Goal: Contribute content: Add original content to the website for others to see

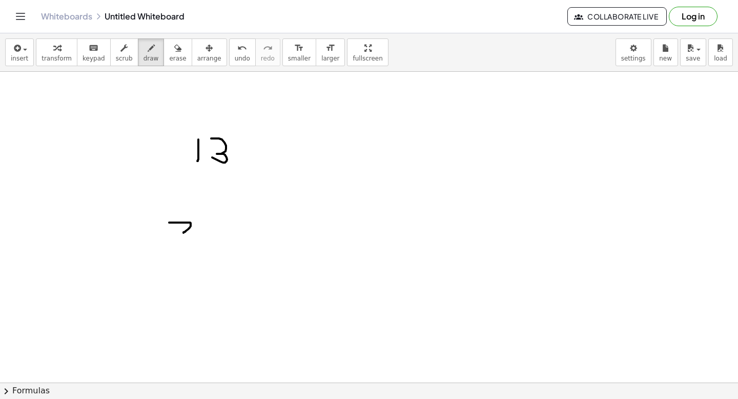
drag, startPoint x: 169, startPoint y: 222, endPoint x: 197, endPoint y: 235, distance: 30.3
drag, startPoint x: 212, startPoint y: 225, endPoint x: 210, endPoint y: 240, distance: 14.9
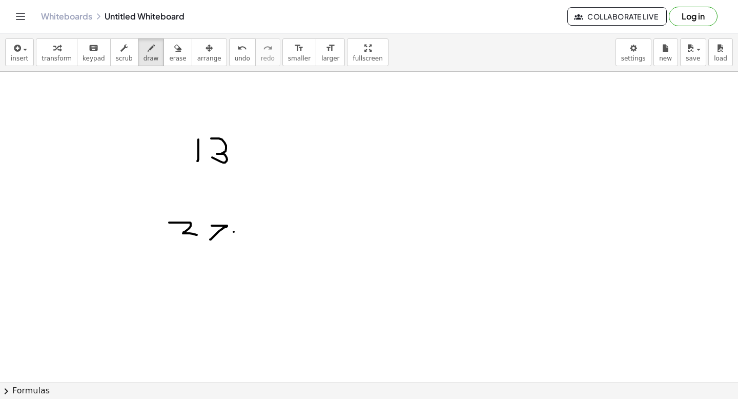
drag, startPoint x: 239, startPoint y: 225, endPoint x: 239, endPoint y: 231, distance: 5.6
drag, startPoint x: 240, startPoint y: 232, endPoint x: 240, endPoint y: 241, distance: 9.7
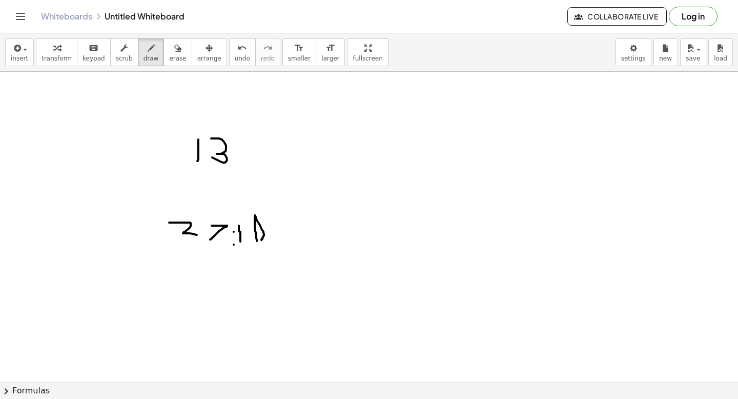
click at [174, 53] on icon "button" at bounding box center [177, 48] width 7 height 12
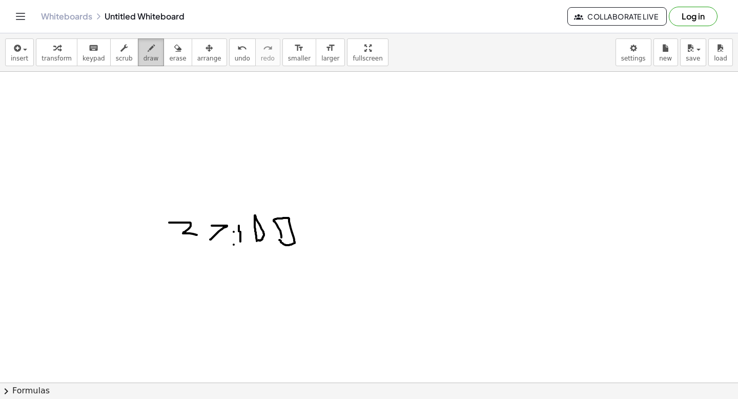
click at [143, 60] on span "draw" at bounding box center [150, 58] width 15 height 7
drag, startPoint x: 198, startPoint y: 140, endPoint x: 195, endPoint y: 156, distance: 15.8
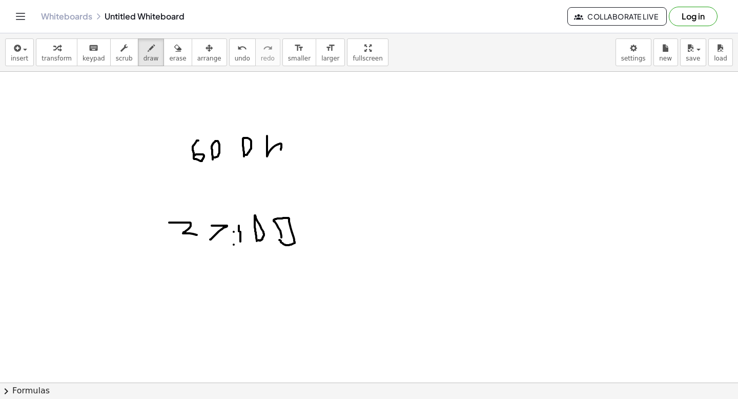
drag, startPoint x: 267, startPoint y: 136, endPoint x: 278, endPoint y: 161, distance: 27.3
drag, startPoint x: 184, startPoint y: 264, endPoint x: 187, endPoint y: 294, distance: 29.3
drag, startPoint x: 201, startPoint y: 293, endPoint x: 204, endPoint y: 280, distance: 12.8
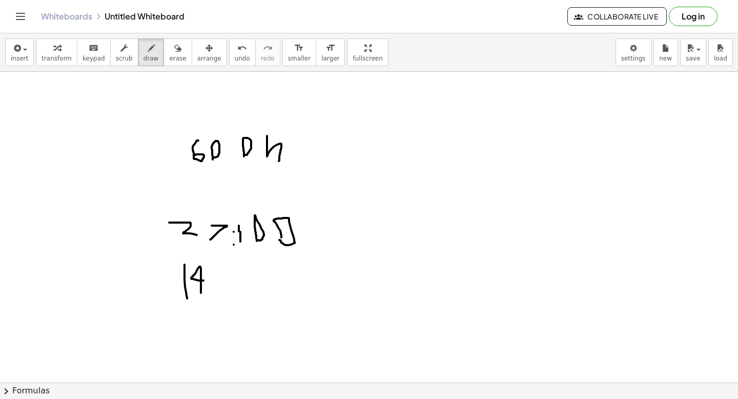
drag, startPoint x: 254, startPoint y: 280, endPoint x: 254, endPoint y: 289, distance: 9.2
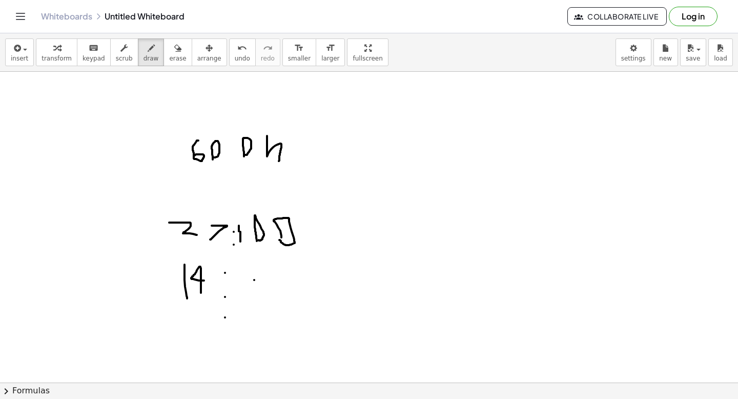
click at [169, 48] on div "button" at bounding box center [177, 48] width 17 height 12
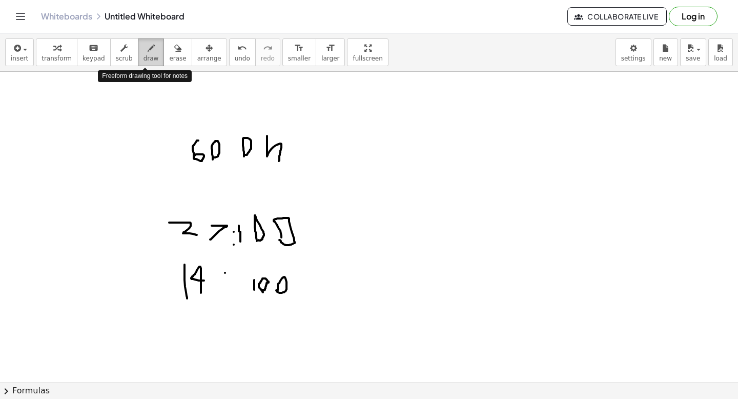
click at [146, 57] on span "draw" at bounding box center [150, 58] width 15 height 7
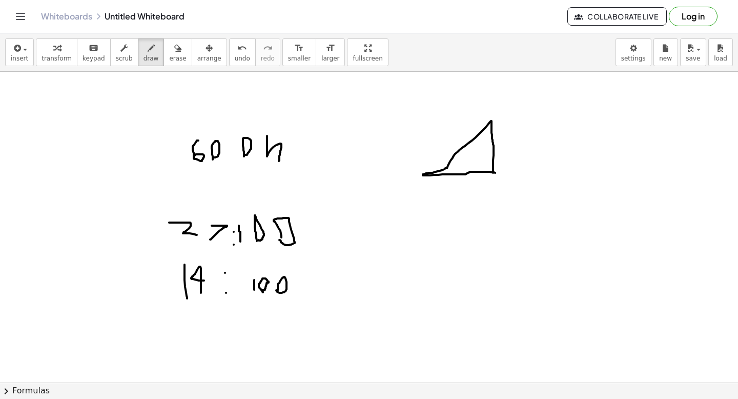
drag, startPoint x: 489, startPoint y: 235, endPoint x: 430, endPoint y: 238, distance: 58.5
click at [235, 60] on span "undo" at bounding box center [242, 58] width 15 height 7
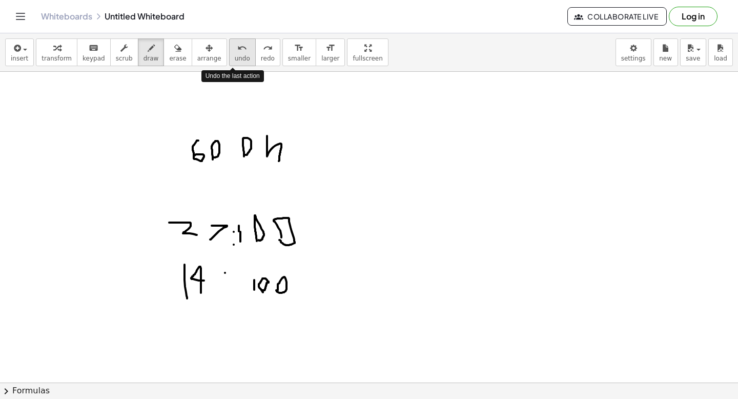
click at [235, 60] on span "undo" at bounding box center [242, 58] width 15 height 7
click at [261, 55] on span "redo" at bounding box center [268, 58] width 14 height 7
drag, startPoint x: 467, startPoint y: 169, endPoint x: 397, endPoint y: 161, distance: 70.6
drag, startPoint x: 397, startPoint y: 161, endPoint x: 355, endPoint y: 133, distance: 50.9
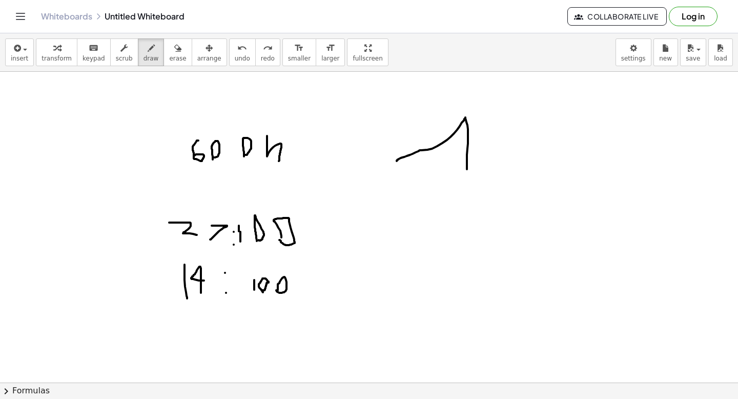
click at [231, 53] on button "undo undo" at bounding box center [242, 52] width 27 height 28
click at [237, 50] on icon "undo" at bounding box center [242, 48] width 10 height 12
drag, startPoint x: 465, startPoint y: 172, endPoint x: 443, endPoint y: 113, distance: 62.6
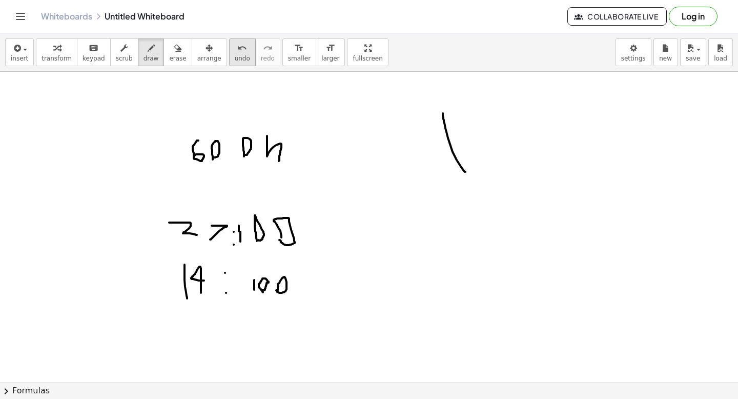
click at [235, 58] on span "undo" at bounding box center [242, 58] width 15 height 7
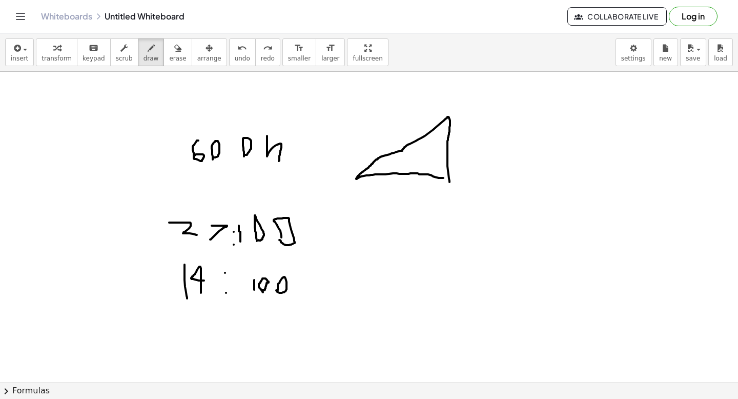
drag, startPoint x: 449, startPoint y: 182, endPoint x: 445, endPoint y: 178, distance: 5.4
drag, startPoint x: 448, startPoint y: 263, endPoint x: 451, endPoint y: 203, distance: 60.0
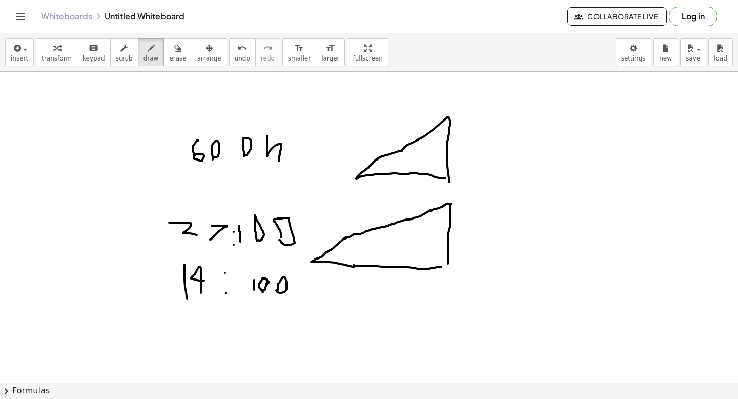
drag, startPoint x: 451, startPoint y: 203, endPoint x: 446, endPoint y: 266, distance: 63.2
drag, startPoint x: 455, startPoint y: 116, endPoint x: 451, endPoint y: 179, distance: 63.1
drag, startPoint x: 459, startPoint y: 213, endPoint x: 449, endPoint y: 265, distance: 53.2
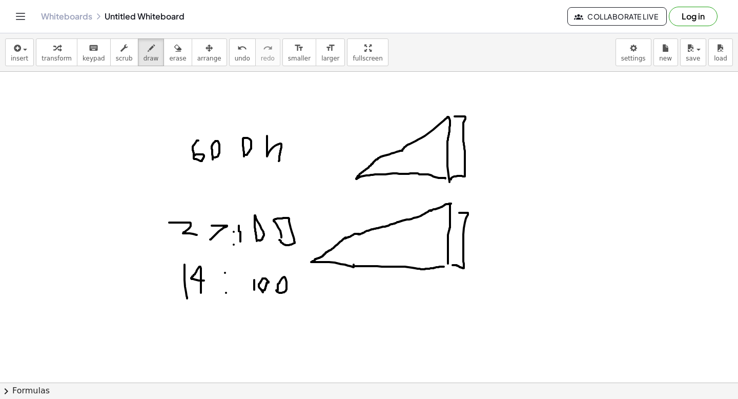
drag, startPoint x: 312, startPoint y: 265, endPoint x: 444, endPoint y: 271, distance: 131.8
drag, startPoint x: 367, startPoint y: 304, endPoint x: 377, endPoint y: 314, distance: 13.0
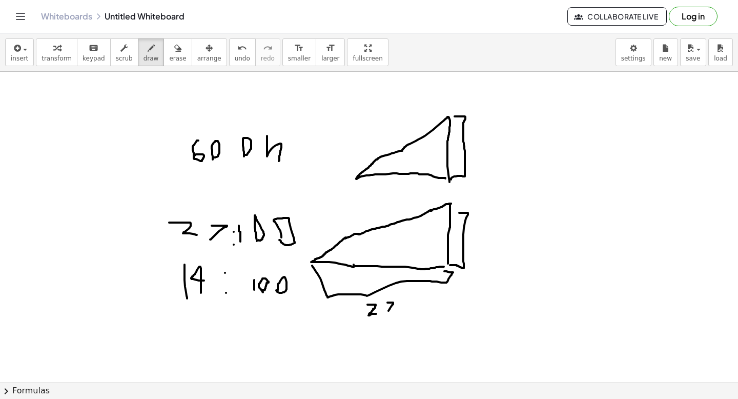
drag, startPoint x: 387, startPoint y: 302, endPoint x: 385, endPoint y: 315, distance: 13.1
drag, startPoint x: 361, startPoint y: 179, endPoint x: 436, endPoint y: 178, distance: 75.4
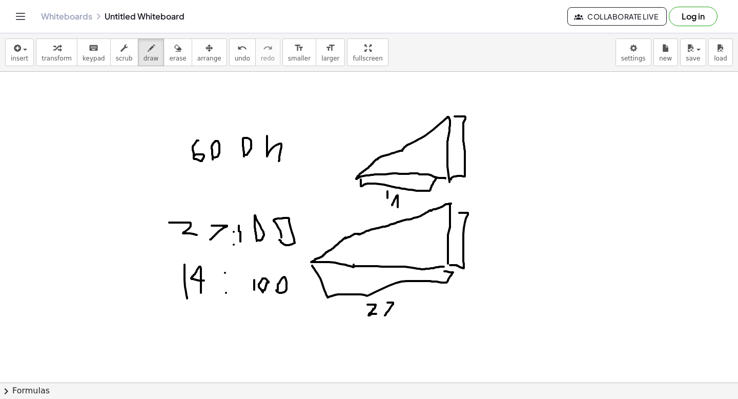
drag, startPoint x: 398, startPoint y: 207, endPoint x: 404, endPoint y: 206, distance: 6.2
drag, startPoint x: 409, startPoint y: 212, endPoint x: 415, endPoint y: 199, distance: 14.2
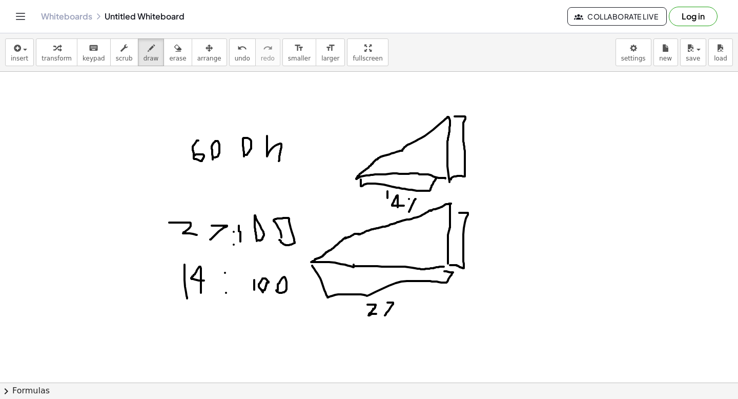
drag, startPoint x: 402, startPoint y: 309, endPoint x: 415, endPoint y: 290, distance: 23.3
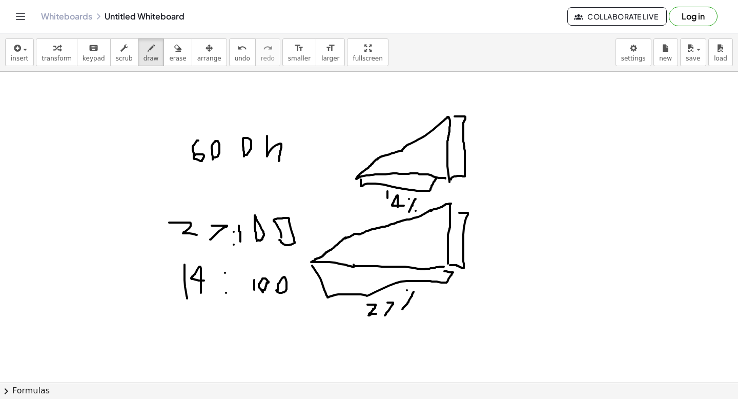
click at [241, 49] on button "undo undo" at bounding box center [242, 52] width 27 height 28
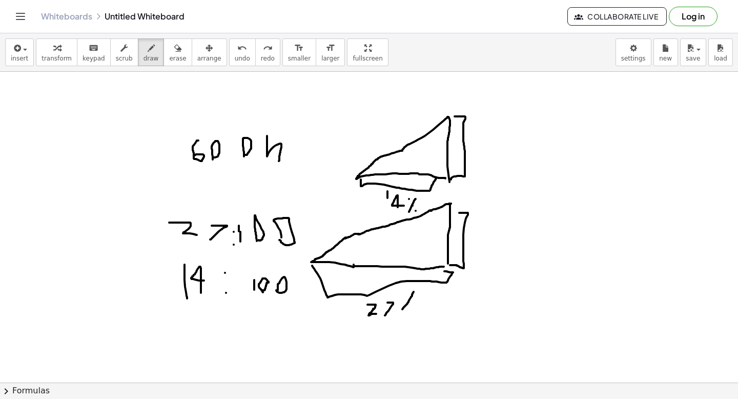
drag, startPoint x: 477, startPoint y: 223, endPoint x: 474, endPoint y: 237, distance: 14.2
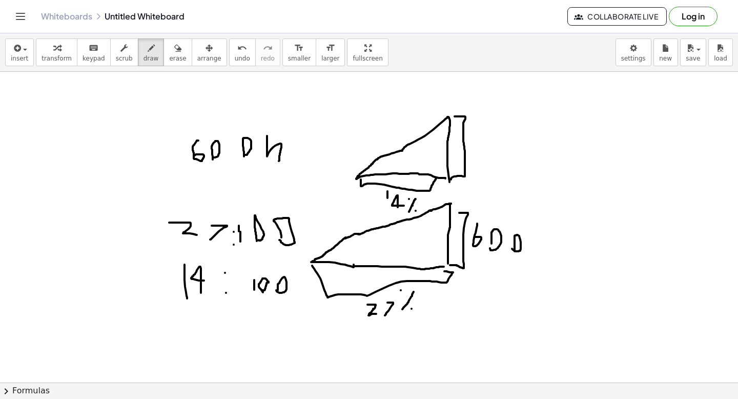
drag, startPoint x: 515, startPoint y: 251, endPoint x: 510, endPoint y: 247, distance: 6.2
drag, startPoint x: 475, startPoint y: 163, endPoint x: 476, endPoint y: 158, distance: 5.2
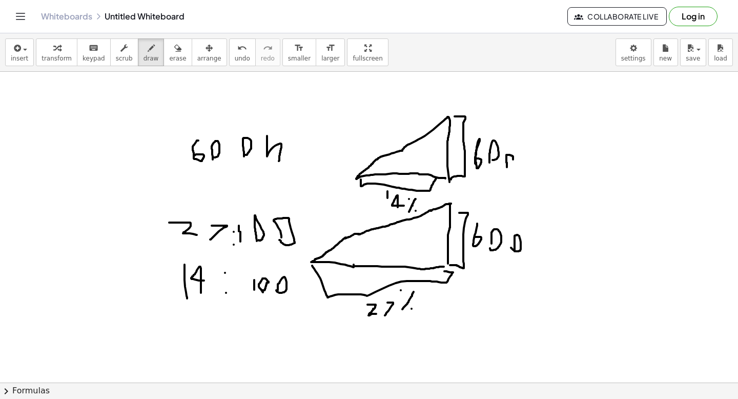
click at [169, 61] on span "erase" at bounding box center [177, 58] width 17 height 7
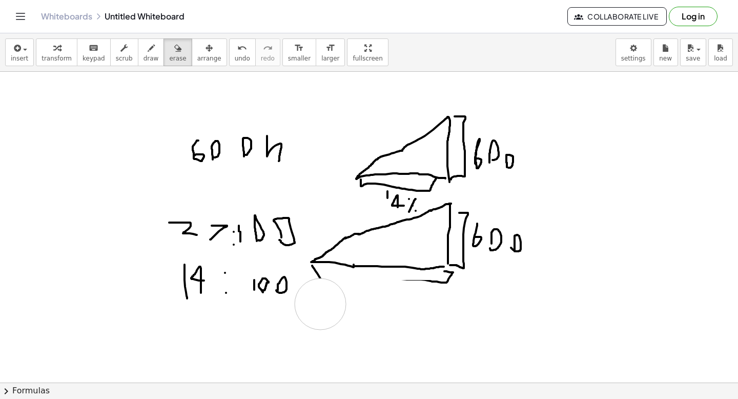
drag, startPoint x: 330, startPoint y: 309, endPoint x: 320, endPoint y: 304, distance: 11.0
click at [145, 58] on span "draw" at bounding box center [150, 58] width 15 height 7
drag, startPoint x: 320, startPoint y: 279, endPoint x: 437, endPoint y: 282, distance: 117.4
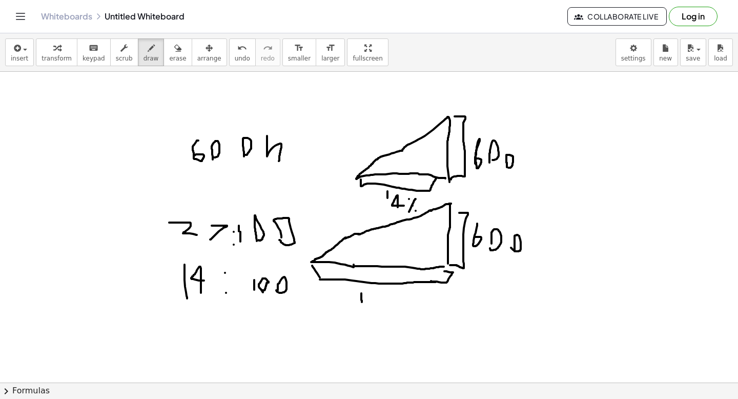
drag, startPoint x: 361, startPoint y: 293, endPoint x: 362, endPoint y: 302, distance: 8.7
drag, startPoint x: 384, startPoint y: 307, endPoint x: 388, endPoint y: 303, distance: 5.8
drag, startPoint x: 396, startPoint y: 305, endPoint x: 402, endPoint y: 293, distance: 14.0
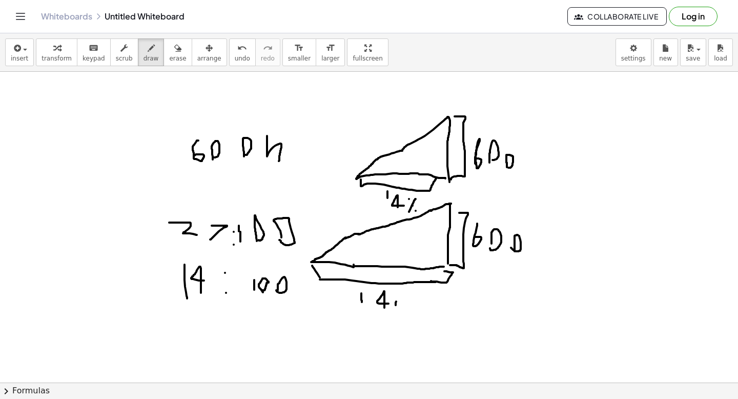
click at [171, 56] on span "erase" at bounding box center [177, 58] width 17 height 7
click at [192, 59] on button "arrange" at bounding box center [209, 52] width 35 height 28
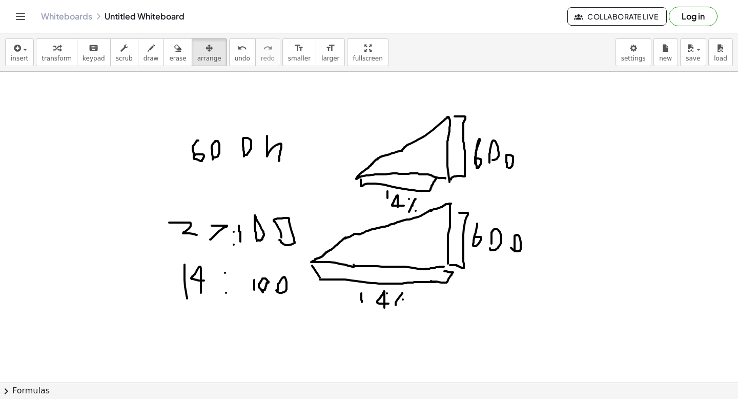
click at [169, 66] on div "insert select one: Math Expression Function Text Youtube Video Graphing Geometr…" at bounding box center [369, 52] width 738 height 38
click at [169, 57] on span "erase" at bounding box center [177, 58] width 17 height 7
click at [237, 46] on icon "undo" at bounding box center [242, 48] width 10 height 12
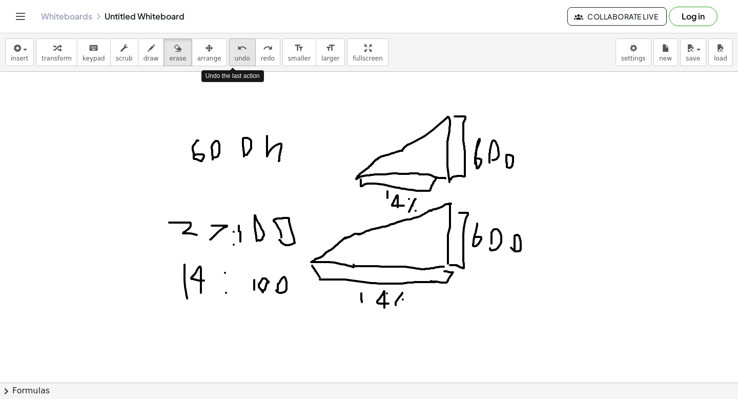
click at [237, 46] on icon "undo" at bounding box center [242, 48] width 10 height 12
drag, startPoint x: 322, startPoint y: 208, endPoint x: 339, endPoint y: 204, distance: 17.3
click at [148, 52] on icon "button" at bounding box center [151, 48] width 7 height 12
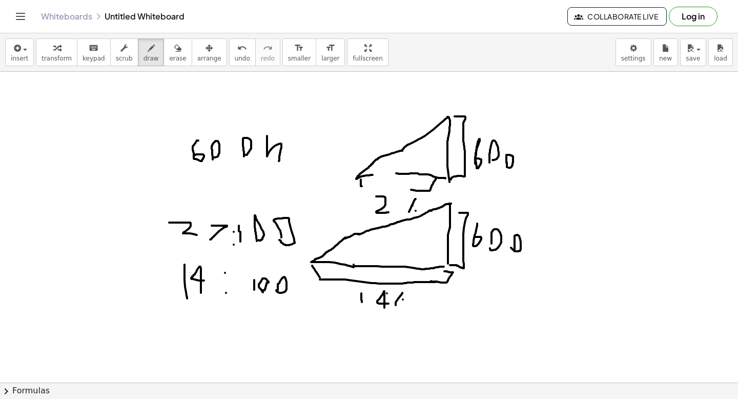
drag, startPoint x: 376, startPoint y: 196, endPoint x: 389, endPoint y: 212, distance: 20.0
drag, startPoint x: 390, startPoint y: 201, endPoint x: 392, endPoint y: 216, distance: 14.4
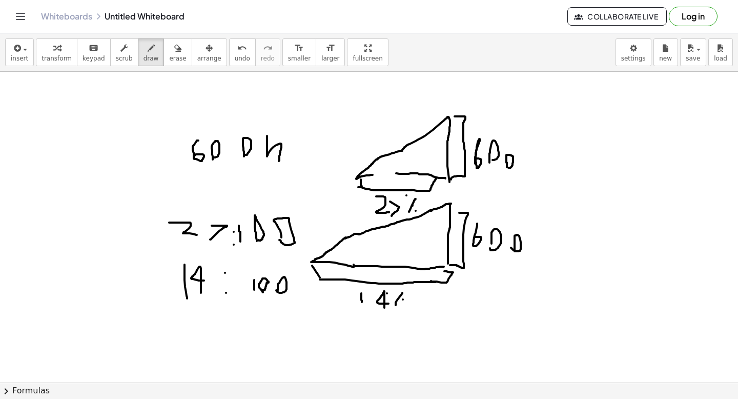
drag, startPoint x: 412, startPoint y: 190, endPoint x: 372, endPoint y: 184, distance: 39.9
drag, startPoint x: 368, startPoint y: 174, endPoint x: 393, endPoint y: 175, distance: 25.1
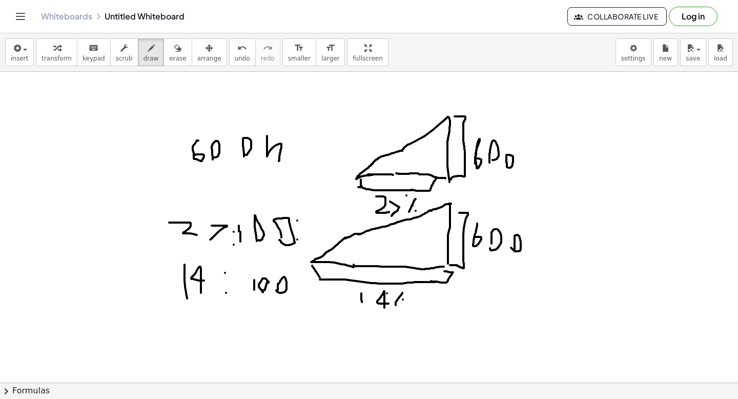
drag, startPoint x: 303, startPoint y: 226, endPoint x: 311, endPoint y: 243, distance: 19.0
drag, startPoint x: 293, startPoint y: 283, endPoint x: 298, endPoint y: 294, distance: 11.9
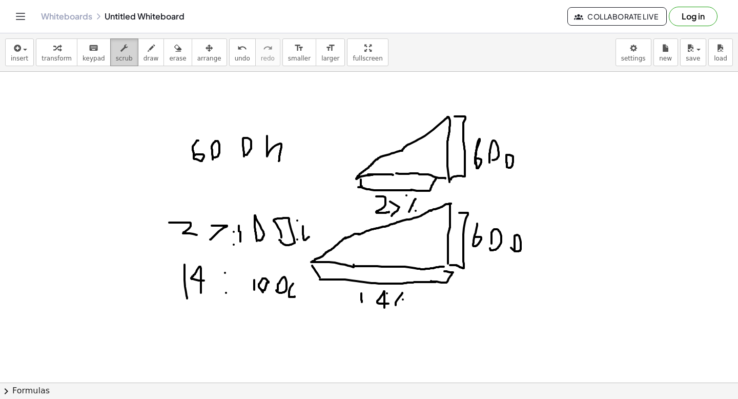
click at [116, 59] on span "scrub" at bounding box center [124, 58] width 17 height 7
click at [21, 53] on div "button" at bounding box center [19, 48] width 17 height 12
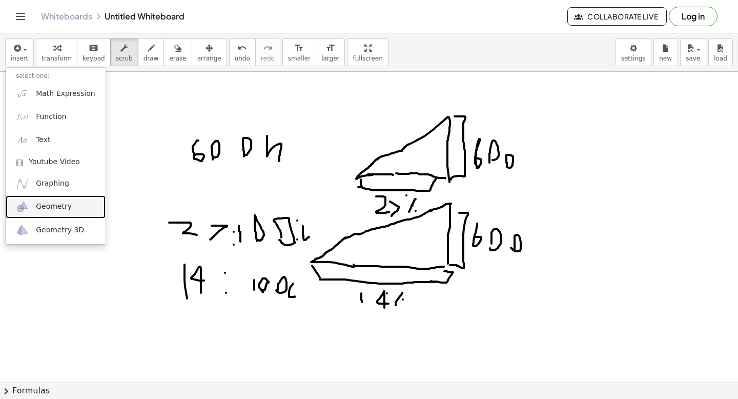
click at [71, 210] on link "Geometry" at bounding box center [56, 206] width 100 height 23
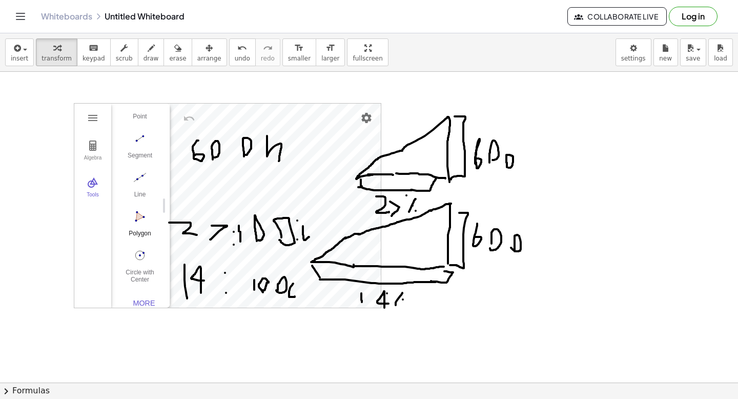
scroll to position [100, 0]
click at [137, 291] on div "More" at bounding box center [144, 291] width 33 height 8
click at [95, 171] on button "Tools" at bounding box center [92, 187] width 37 height 37
click at [92, 152] on button "Algebra" at bounding box center [92, 150] width 37 height 37
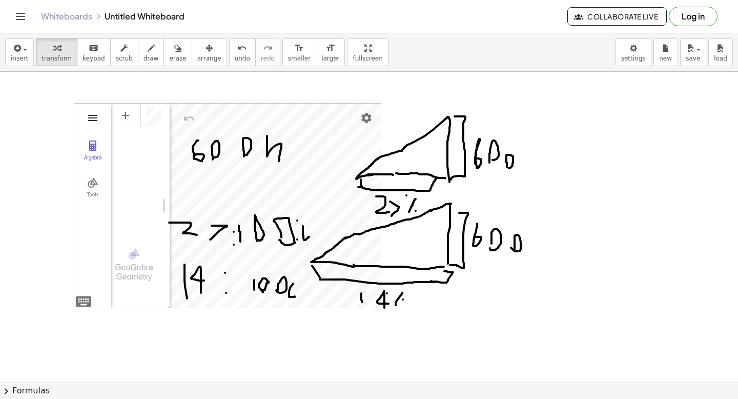
click at [89, 116] on img "Geometry" at bounding box center [93, 118] width 12 height 12
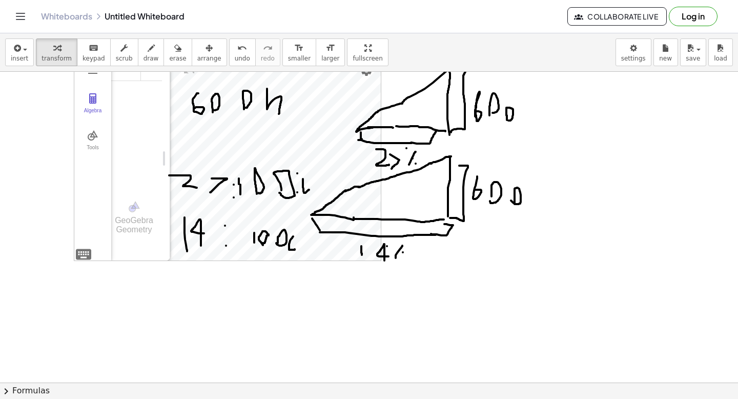
scroll to position [0, 0]
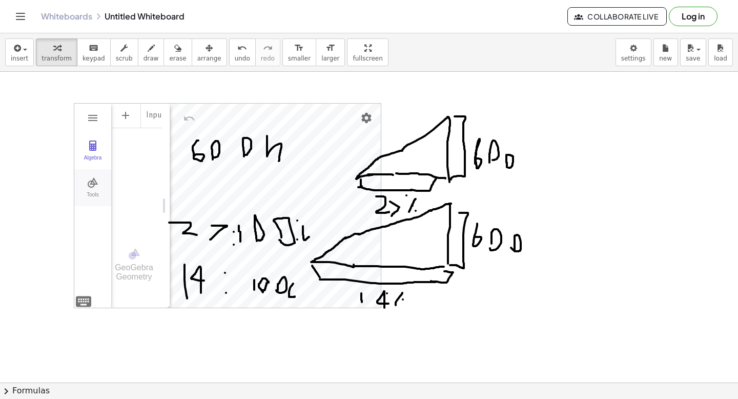
click at [95, 188] on img "Geometry" at bounding box center [93, 182] width 12 height 12
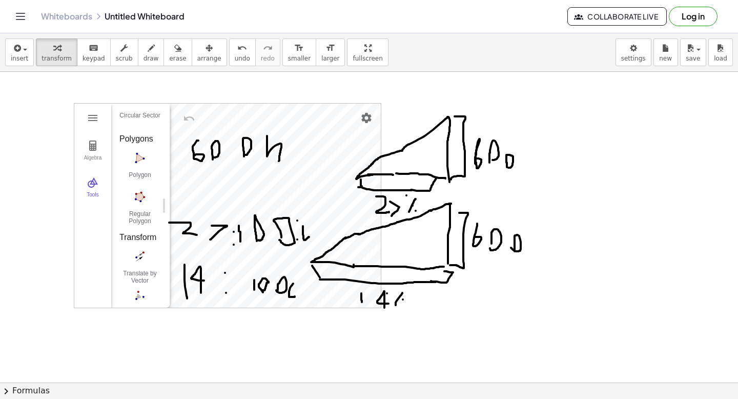
scroll to position [1262, 0]
click at [139, 173] on img "Polygon. Select all vertices, then first vertex again" at bounding box center [139, 179] width 41 height 16
click at [140, 216] on img "Regular Polygon. Select two points, then enter number of vertices" at bounding box center [139, 218] width 41 height 16
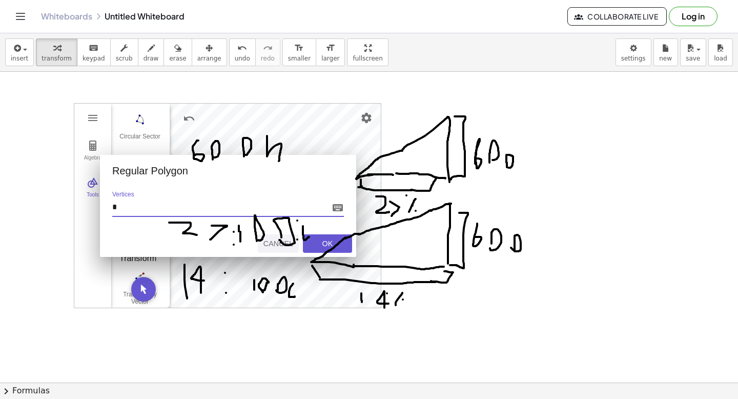
click at [283, 247] on div "Cancel" at bounding box center [278, 243] width 33 height 8
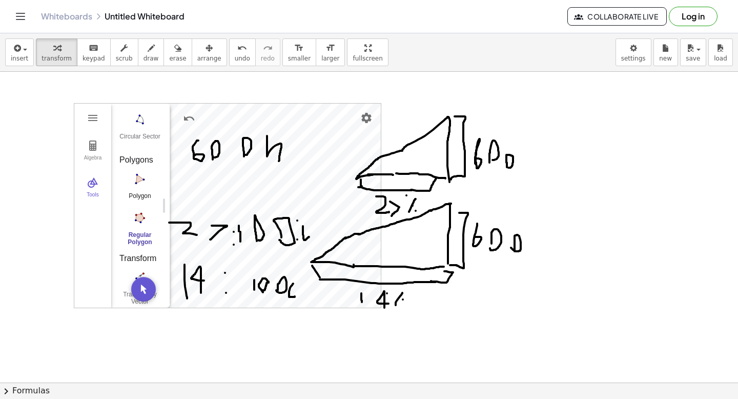
click at [134, 185] on img "Polygon. Select all vertices, then first vertex again" at bounding box center [139, 179] width 41 height 16
click at [143, 61] on span "draw" at bounding box center [150, 58] width 15 height 7
click at [67, 57] on span "transform" at bounding box center [57, 58] width 30 height 7
click at [105, 63] on button "keyboard keypad" at bounding box center [94, 52] width 34 height 28
click at [129, 63] on button "scrub" at bounding box center [124, 52] width 28 height 28
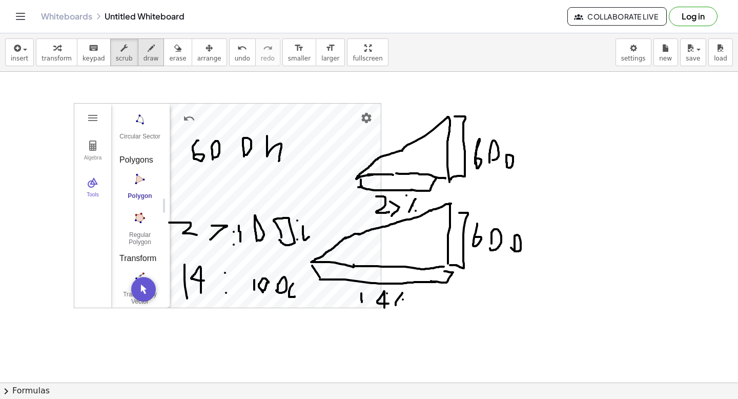
click at [144, 63] on button "draw" at bounding box center [151, 52] width 27 height 28
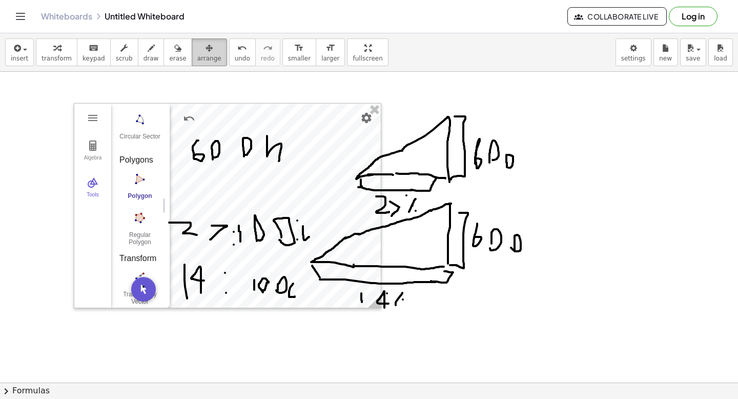
click at [197, 49] on div "button" at bounding box center [209, 48] width 24 height 12
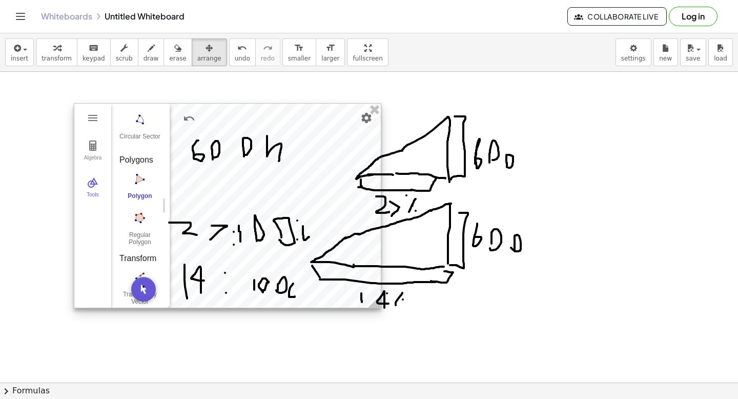
drag, startPoint x: 188, startPoint y: 127, endPoint x: 171, endPoint y: 193, distance: 68.2
click at [171, 193] on div "GeoGebra Geometry Clear All Open Save online Save to your computer Share Export…" at bounding box center [227, 205] width 307 height 205
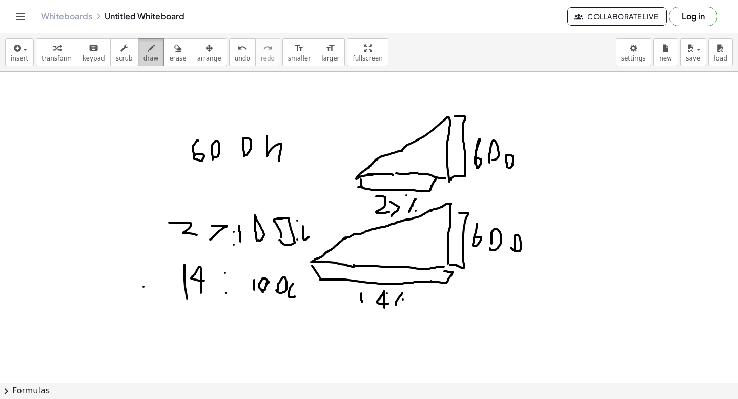
click at [149, 55] on span "draw" at bounding box center [150, 58] width 15 height 7
click at [237, 51] on icon "undo" at bounding box center [242, 48] width 10 height 12
drag, startPoint x: 127, startPoint y: 161, endPoint x: 130, endPoint y: 154, distance: 7.8
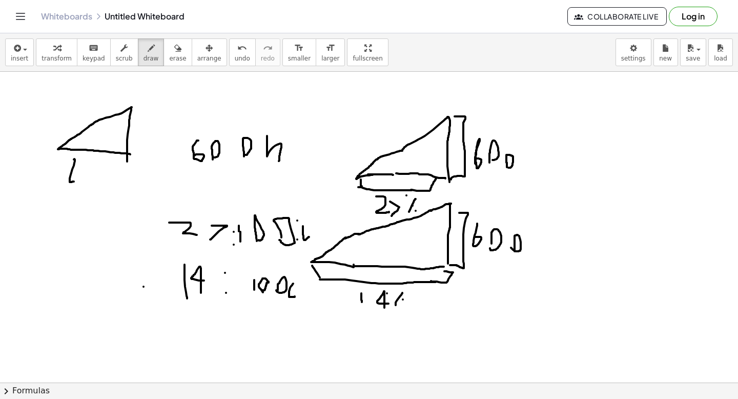
drag, startPoint x: 74, startPoint y: 159, endPoint x: 78, endPoint y: 180, distance: 21.0
drag, startPoint x: 136, startPoint y: 128, endPoint x: 146, endPoint y: 139, distance: 14.5
drag, startPoint x: 153, startPoint y: 124, endPoint x: 150, endPoint y: 138, distance: 14.7
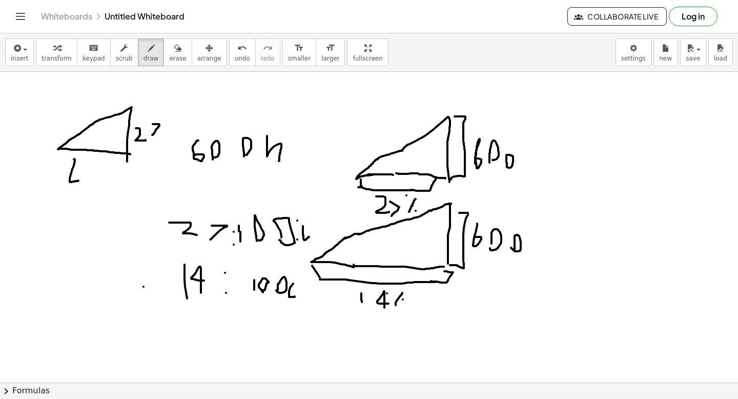
drag, startPoint x: 99, startPoint y: 101, endPoint x: 105, endPoint y: 113, distance: 13.8
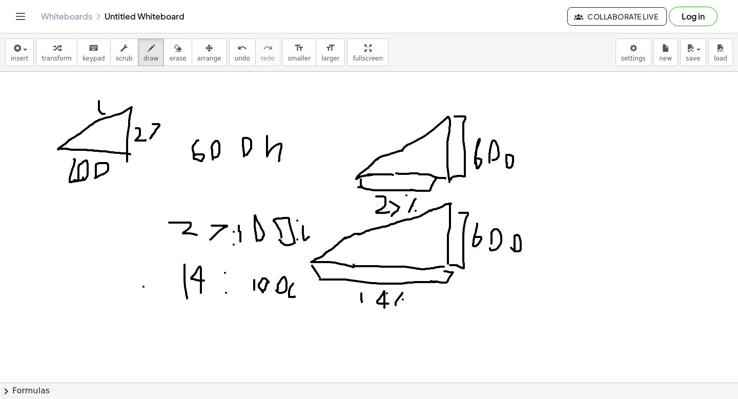
click at [18, 58] on span "insert" at bounding box center [19, 58] width 17 height 7
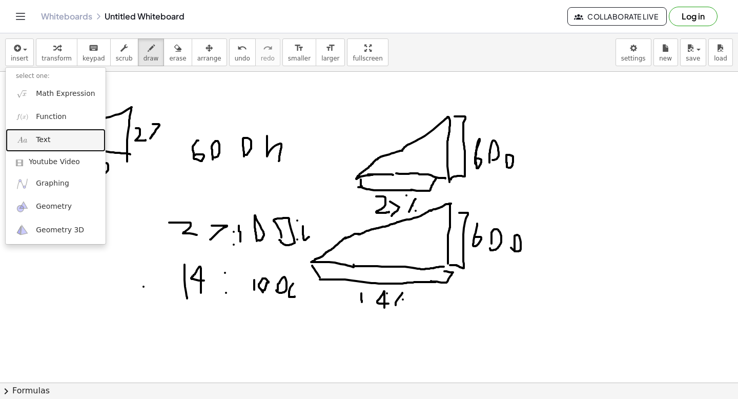
click at [51, 133] on link "Text" at bounding box center [56, 140] width 100 height 23
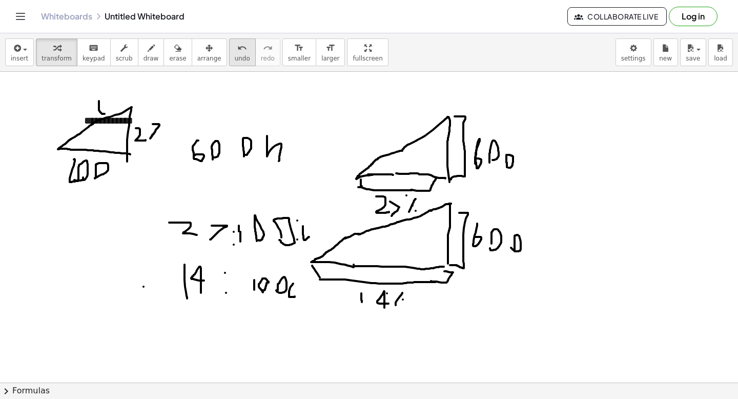
click at [237, 44] on icon "undo" at bounding box center [242, 48] width 10 height 12
click at [114, 124] on div "**********" at bounding box center [151, 120] width 154 height 35
copy div "**********"
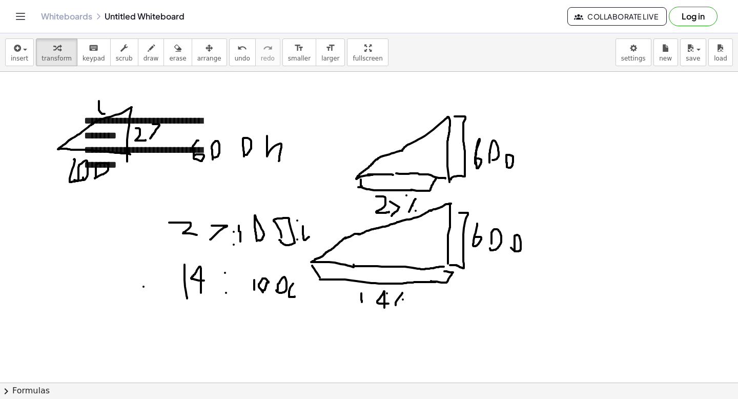
click at [211, 43] on div "button" at bounding box center [209, 48] width 24 height 12
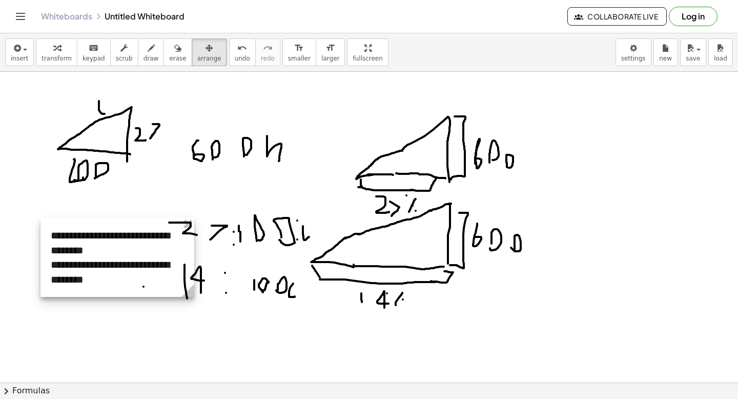
drag, startPoint x: 210, startPoint y: 148, endPoint x: 172, endPoint y: 272, distance: 129.1
click at [174, 265] on div at bounding box center [117, 257] width 154 height 79
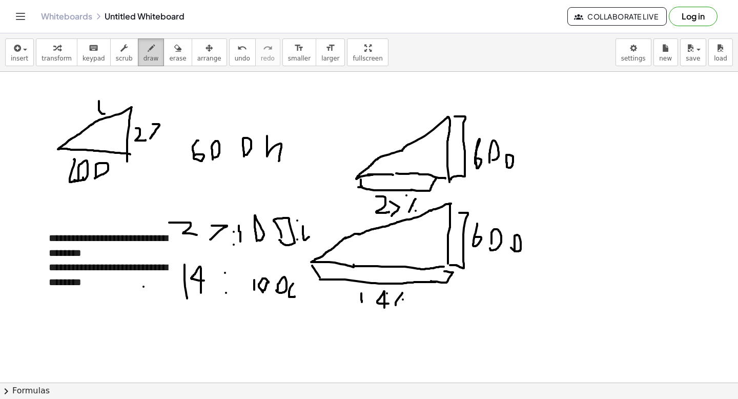
click at [147, 58] on span "draw" at bounding box center [150, 58] width 15 height 7
click at [69, 55] on span "transform" at bounding box center [57, 58] width 30 height 7
click at [121, 263] on div "**********" at bounding box center [115, 274] width 133 height 29
click at [110, 268] on div "**********" at bounding box center [115, 274] width 133 height 29
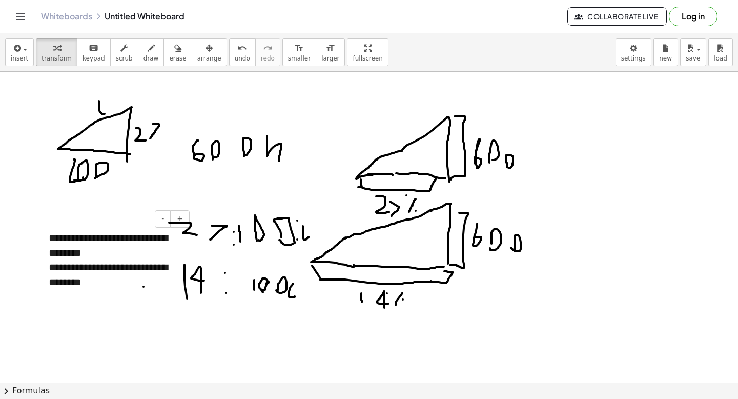
click at [72, 283] on div "**********" at bounding box center [115, 274] width 133 height 29
click at [114, 268] on div "**********" at bounding box center [115, 274] width 133 height 29
click at [200, 63] on button "arrange" at bounding box center [209, 52] width 35 height 28
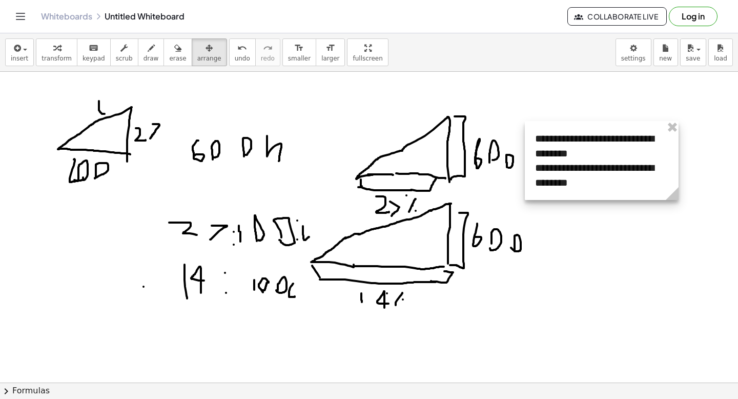
drag, startPoint x: 168, startPoint y: 228, endPoint x: 661, endPoint y: 123, distance: 504.1
click at [658, 127] on div at bounding box center [602, 160] width 154 height 79
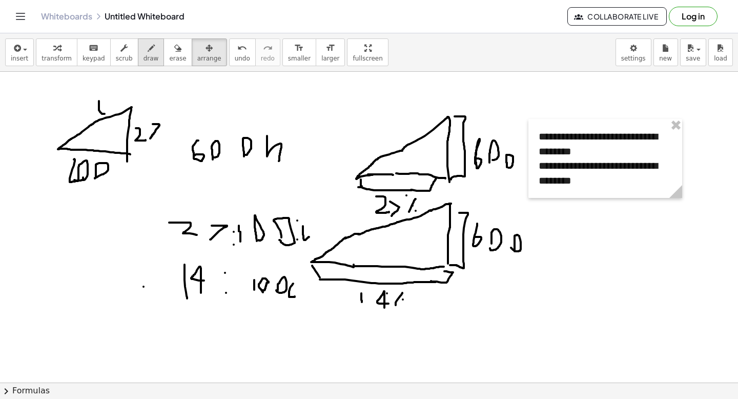
click at [149, 48] on div "button" at bounding box center [150, 48] width 15 height 12
drag, startPoint x: 67, startPoint y: 257, endPoint x: 81, endPoint y: 236, distance: 25.4
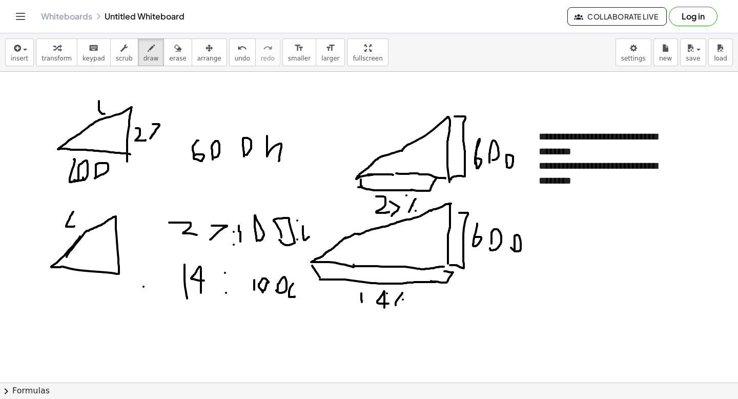
drag, startPoint x: 73, startPoint y: 212, endPoint x: 80, endPoint y: 224, distance: 14.0
drag, startPoint x: 128, startPoint y: 233, endPoint x: 128, endPoint y: 253, distance: 20.0
drag, startPoint x: 140, startPoint y: 253, endPoint x: 148, endPoint y: 244, distance: 10.9
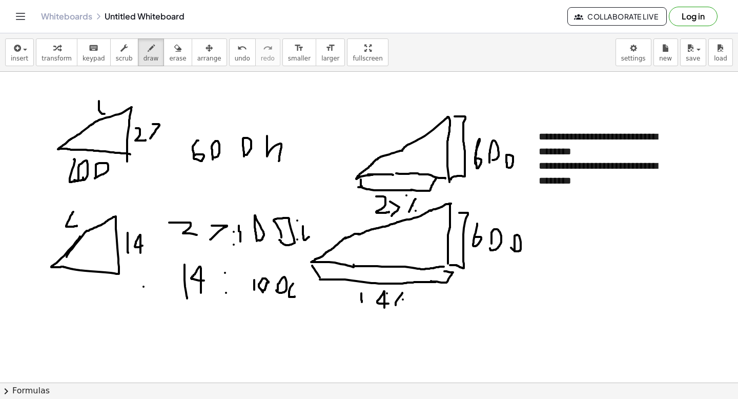
drag, startPoint x: 84, startPoint y: 280, endPoint x: 83, endPoint y: 288, distance: 8.3
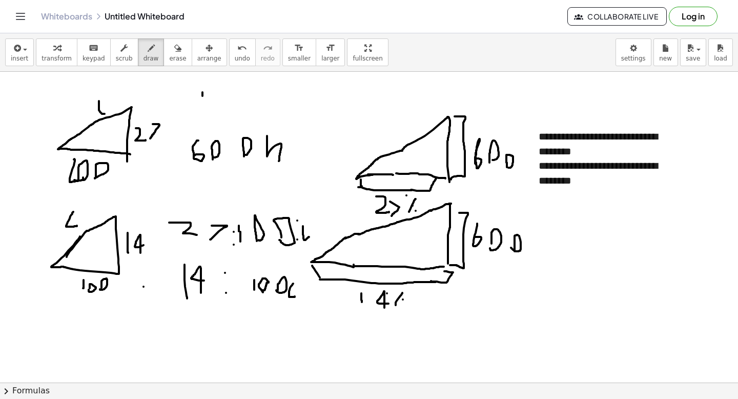
drag, startPoint x: 132, startPoint y: 319, endPoint x: 468, endPoint y: 391, distance: 344.2
click at [468, 390] on div "**********" at bounding box center [369, 215] width 738 height 365
drag, startPoint x: 433, startPoint y: 384, endPoint x: 457, endPoint y: 374, distance: 26.4
click at [462, 374] on div "**********" at bounding box center [369, 215] width 738 height 365
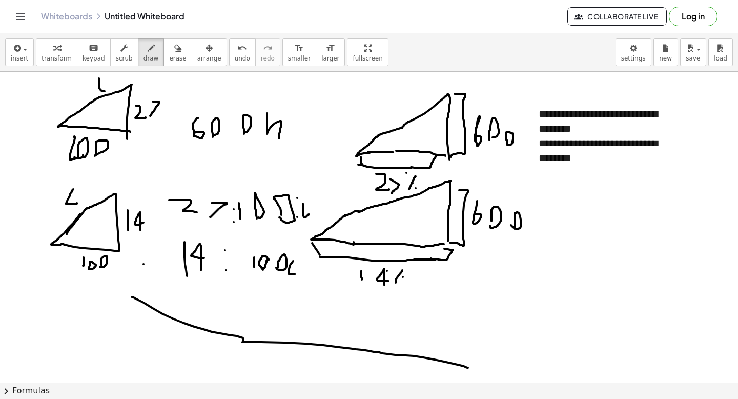
scroll to position [25, 0]
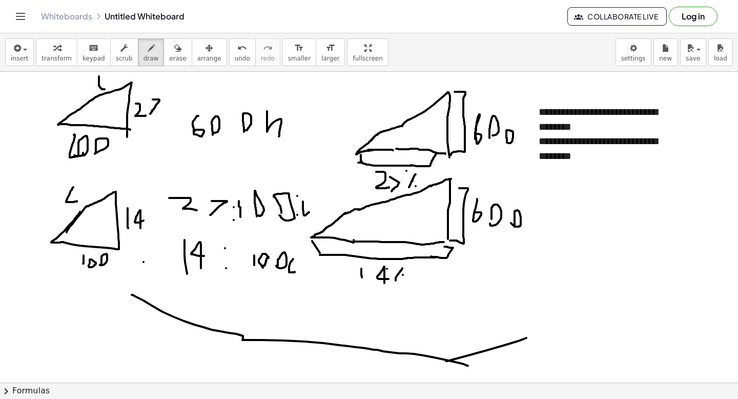
drag, startPoint x: 446, startPoint y: 361, endPoint x: 548, endPoint y: 330, distance: 106.7
click at [548, 330] on div at bounding box center [369, 391] width 738 height 688
drag, startPoint x: 535, startPoint y: 319, endPoint x: 545, endPoint y: 339, distance: 22.9
click at [546, 339] on div at bounding box center [369, 391] width 738 height 688
drag, startPoint x: 134, startPoint y: 158, endPoint x: 185, endPoint y: 315, distance: 165.0
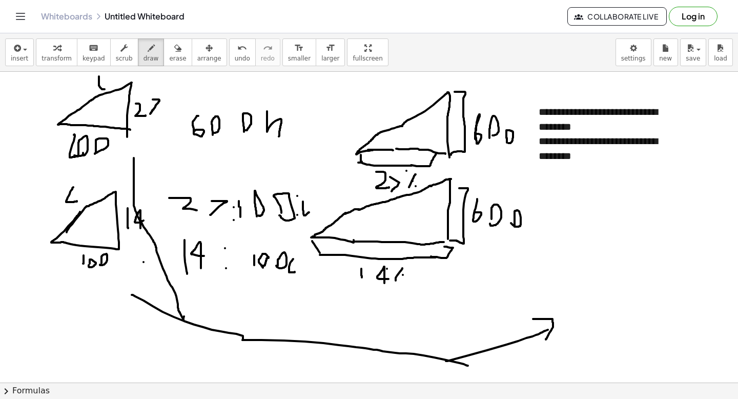
click at [184, 314] on div at bounding box center [369, 391] width 738 height 688
drag, startPoint x: 570, startPoint y: 208, endPoint x: 574, endPoint y: 231, distance: 23.4
click at [574, 231] on div at bounding box center [369, 391] width 738 height 688
click at [584, 231] on div at bounding box center [369, 391] width 738 height 688
click at [604, 229] on div at bounding box center [369, 391] width 738 height 688
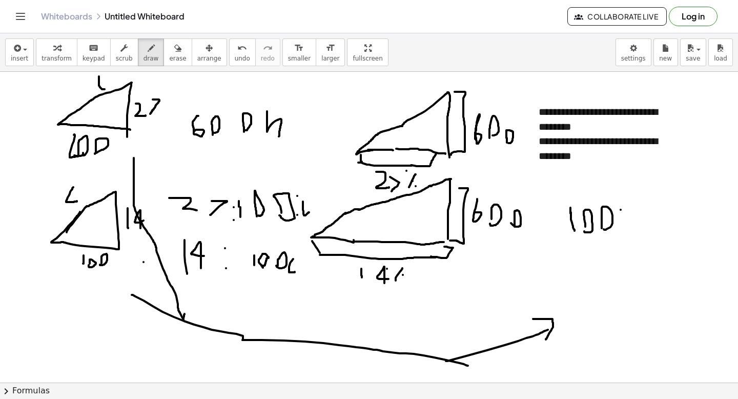
click at [621, 210] on div at bounding box center [369, 391] width 738 height 688
click at [621, 225] on div at bounding box center [369, 391] width 738 height 688
drag, startPoint x: 625, startPoint y: 213, endPoint x: 637, endPoint y: 224, distance: 16.3
click at [637, 224] on div at bounding box center [369, 391] width 738 height 688
drag, startPoint x: 638, startPoint y: 209, endPoint x: 643, endPoint y: 234, distance: 25.5
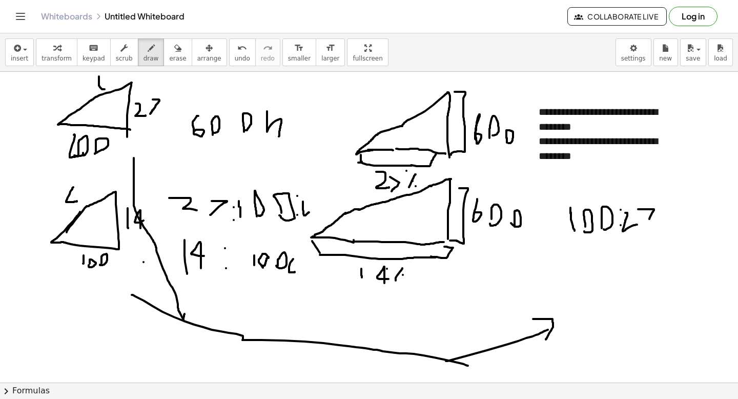
click at [643, 233] on div at bounding box center [369, 391] width 738 height 688
drag, startPoint x: 663, startPoint y: 233, endPoint x: 664, endPoint y: 221, distance: 11.8
click at [662, 217] on div at bounding box center [369, 391] width 738 height 688
click at [669, 225] on div at bounding box center [369, 391] width 738 height 688
drag, startPoint x: 691, startPoint y: 237, endPoint x: 698, endPoint y: 230, distance: 10.5
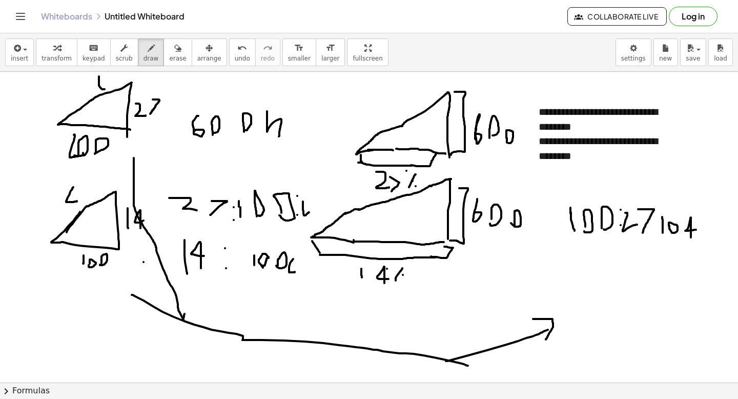
click at [698, 230] on div at bounding box center [369, 391] width 738 height 688
click at [662, 214] on div at bounding box center [369, 391] width 738 height 688
click at [659, 233] on div at bounding box center [369, 391] width 738 height 688
drag, startPoint x: 570, startPoint y: 254, endPoint x: 568, endPoint y: 274, distance: 20.1
click at [568, 274] on div at bounding box center [369, 391] width 738 height 688
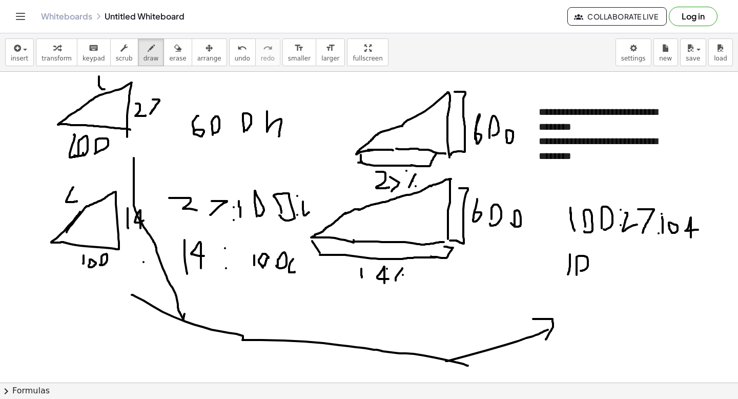
drag, startPoint x: 577, startPoint y: 275, endPoint x: 583, endPoint y: 270, distance: 8.0
click at [578, 270] on div at bounding box center [369, 391] width 738 height 688
drag, startPoint x: 595, startPoint y: 270, endPoint x: 593, endPoint y: 264, distance: 5.4
click at [593, 265] on div at bounding box center [369, 391] width 738 height 688
click at [612, 262] on div at bounding box center [369, 391] width 738 height 688
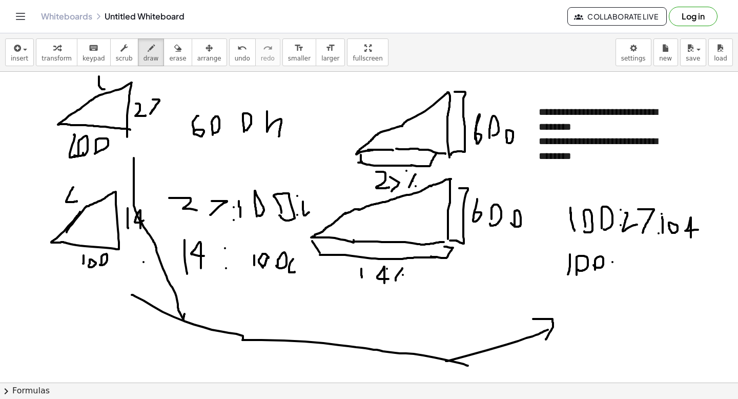
click at [612, 266] on div at bounding box center [369, 391] width 738 height 688
drag, startPoint x: 620, startPoint y: 254, endPoint x: 623, endPoint y: 267, distance: 13.7
click at [624, 267] on div at bounding box center [369, 391] width 738 height 688
drag, startPoint x: 632, startPoint y: 269, endPoint x: 637, endPoint y: 260, distance: 9.4
click at [633, 260] on div at bounding box center [369, 391] width 738 height 688
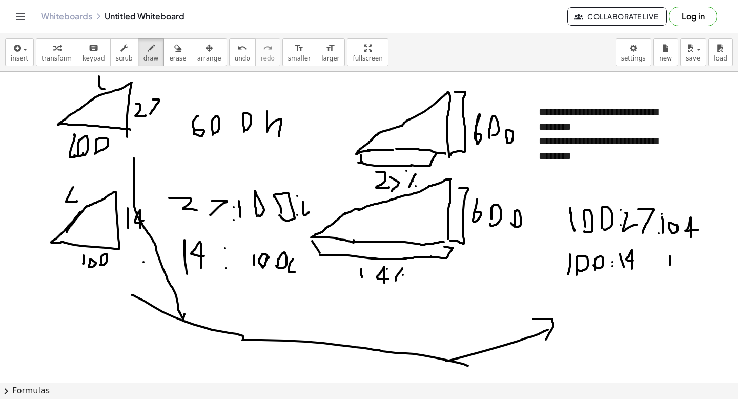
drag, startPoint x: 670, startPoint y: 256, endPoint x: 669, endPoint y: 275, distance: 19.5
click at [669, 274] on div at bounding box center [369, 391] width 738 height 688
click at [678, 273] on div at bounding box center [369, 391] width 738 height 688
drag, startPoint x: 690, startPoint y: 259, endPoint x: 690, endPoint y: 270, distance: 11.3
click at [690, 269] on div at bounding box center [369, 391] width 738 height 688
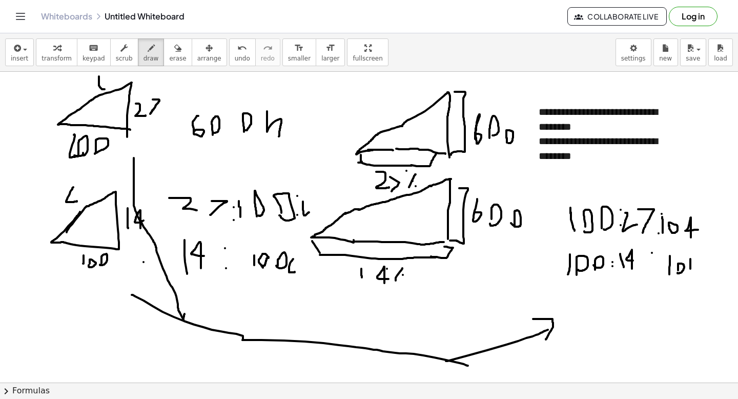
click at [652, 253] on div at bounding box center [369, 391] width 738 height 688
click at [652, 270] on div at bounding box center [369, 391] width 738 height 688
click at [656, 219] on div at bounding box center [369, 391] width 738 height 688
click at [176, 55] on span "erase" at bounding box center [177, 58] width 17 height 7
drag, startPoint x: 683, startPoint y: 174, endPoint x: 675, endPoint y: 192, distance: 19.0
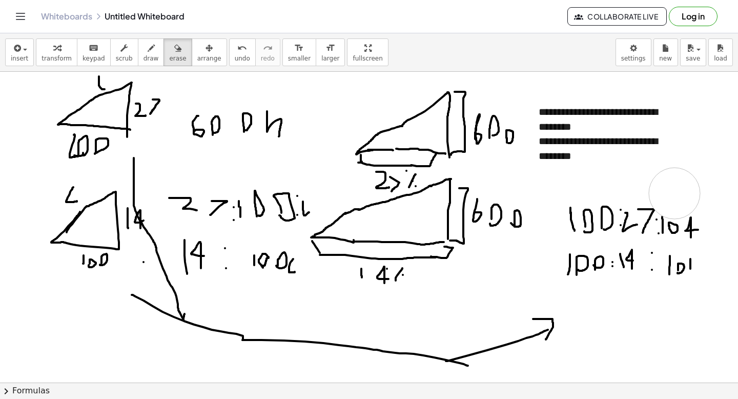
click at [675, 192] on div at bounding box center [369, 391] width 738 height 688
click at [143, 57] on span "draw" at bounding box center [150, 58] width 15 height 7
drag, startPoint x: 585, startPoint y: 310, endPoint x: 598, endPoint y: 310, distance: 12.3
click at [597, 310] on div at bounding box center [369, 391] width 738 height 688
drag, startPoint x: 586, startPoint y: 296, endPoint x: 584, endPoint y: 301, distance: 5.5
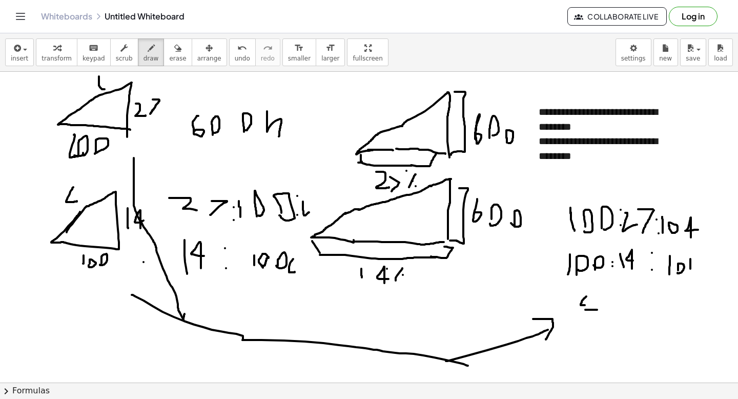
click at [584, 301] on div at bounding box center [369, 391] width 738 height 688
click at [590, 303] on div at bounding box center [369, 391] width 738 height 688
click at [598, 305] on div at bounding box center [369, 391] width 738 height 688
drag, startPoint x: 587, startPoint y: 319, endPoint x: 587, endPoint y: 326, distance: 6.7
click at [587, 326] on div at bounding box center [369, 391] width 738 height 688
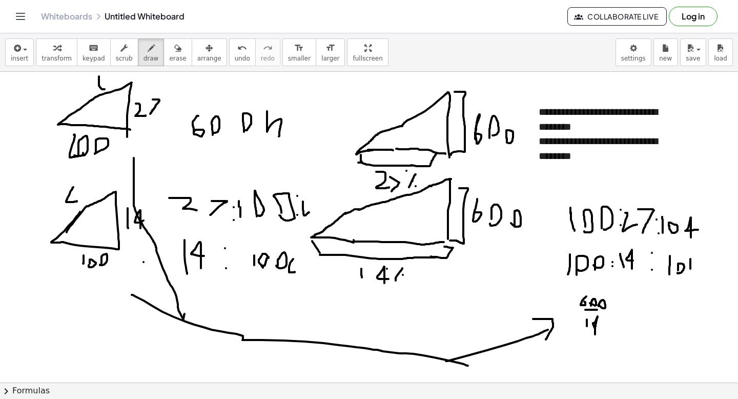
drag, startPoint x: 595, startPoint y: 334, endPoint x: 598, endPoint y: 325, distance: 9.2
click at [597, 327] on div at bounding box center [369, 391] width 738 height 688
drag, startPoint x: 642, startPoint y: 310, endPoint x: 653, endPoint y: 300, distance: 14.6
click at [653, 300] on div at bounding box center [369, 391] width 738 height 688
drag, startPoint x: 654, startPoint y: 306, endPoint x: 664, endPoint y: 317, distance: 14.5
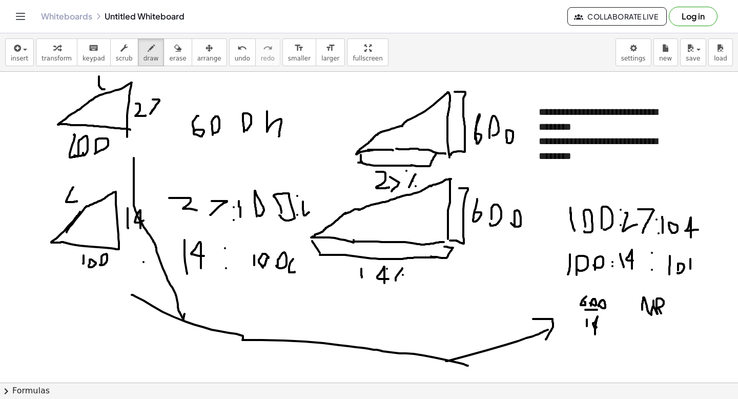
click at [664, 317] on div at bounding box center [369, 391] width 738 height 688
drag, startPoint x: 642, startPoint y: 321, endPoint x: 666, endPoint y: 318, distance: 24.3
click at [666, 320] on div at bounding box center [369, 391] width 738 height 688
drag, startPoint x: 648, startPoint y: 331, endPoint x: 648, endPoint y: 342, distance: 10.8
click at [648, 342] on div at bounding box center [369, 391] width 738 height 688
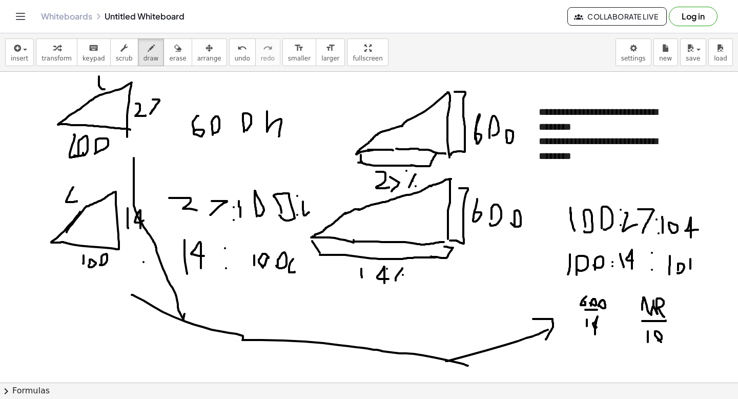
drag, startPoint x: 661, startPoint y: 342, endPoint x: 653, endPoint y: 338, distance: 8.7
click at [654, 338] on div at bounding box center [369, 391] width 738 height 688
drag, startPoint x: 672, startPoint y: 336, endPoint x: 672, endPoint y: 346, distance: 10.3
click at [672, 346] on div at bounding box center [369, 391] width 738 height 688
drag, startPoint x: 614, startPoint y: 317, endPoint x: 634, endPoint y: 331, distance: 23.9
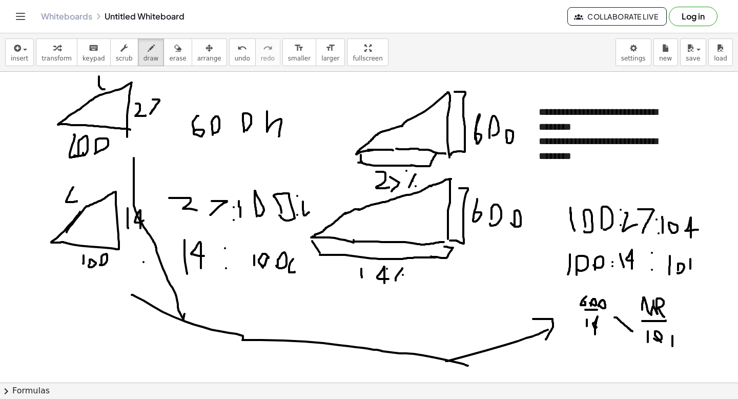
click at [634, 331] on div at bounding box center [369, 391] width 738 height 688
drag, startPoint x: 611, startPoint y: 336, endPoint x: 632, endPoint y: 317, distance: 27.6
click at [628, 320] on div at bounding box center [369, 391] width 738 height 688
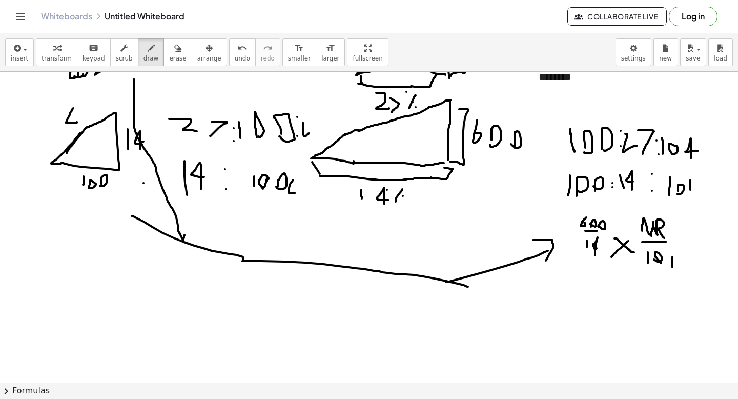
scroll to position [129, 0]
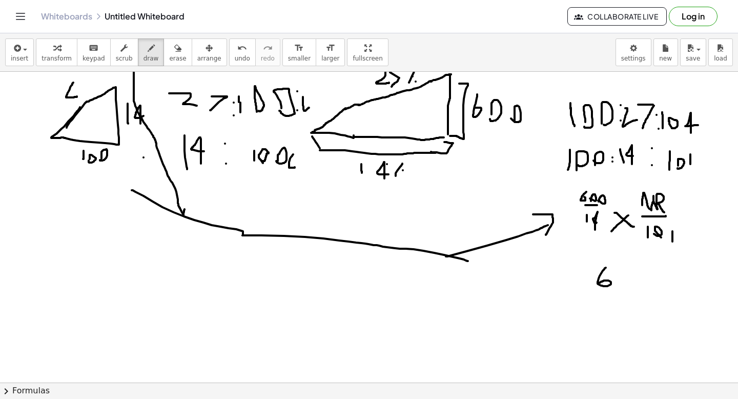
drag, startPoint x: 606, startPoint y: 268, endPoint x: 598, endPoint y: 282, distance: 16.7
click at [598, 282] on div at bounding box center [369, 287] width 738 height 688
drag, startPoint x: 624, startPoint y: 284, endPoint x: 619, endPoint y: 279, distance: 6.9
click at [620, 279] on div at bounding box center [369, 287] width 738 height 688
click at [633, 279] on div at bounding box center [369, 287] width 738 height 688
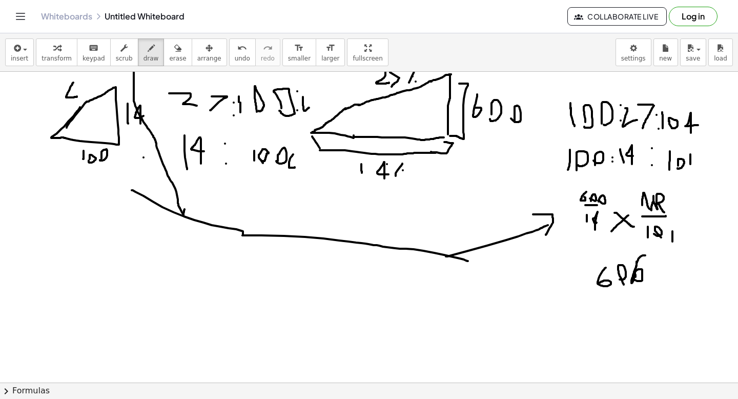
drag, startPoint x: 637, startPoint y: 261, endPoint x: 648, endPoint y: 257, distance: 12.5
click at [648, 257] on div at bounding box center [369, 287] width 738 height 688
drag, startPoint x: 651, startPoint y: 276, endPoint x: 646, endPoint y: 278, distance: 6.0
click at [646, 278] on div at bounding box center [369, 287] width 738 height 688
drag, startPoint x: 671, startPoint y: 276, endPoint x: 669, endPoint y: 271, distance: 5.4
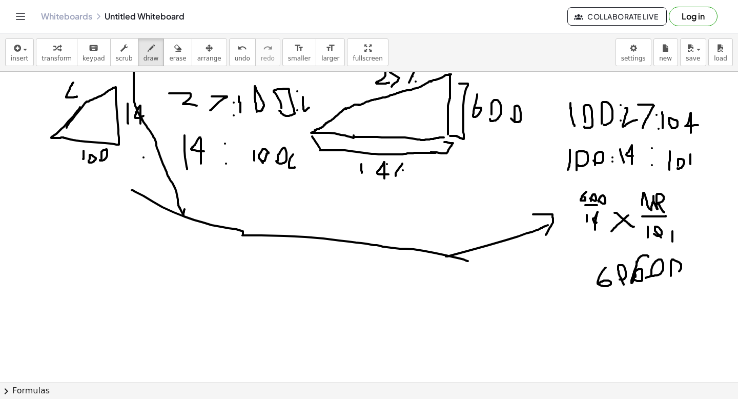
click at [673, 274] on div at bounding box center [369, 287] width 738 height 688
drag, startPoint x: 590, startPoint y: 294, endPoint x: 651, endPoint y: 294, distance: 60.5
click at [649, 294] on div at bounding box center [369, 287] width 738 height 688
drag, startPoint x: 632, startPoint y: 295, endPoint x: 631, endPoint y: 319, distance: 23.6
click at [632, 319] on div at bounding box center [369, 287] width 738 height 688
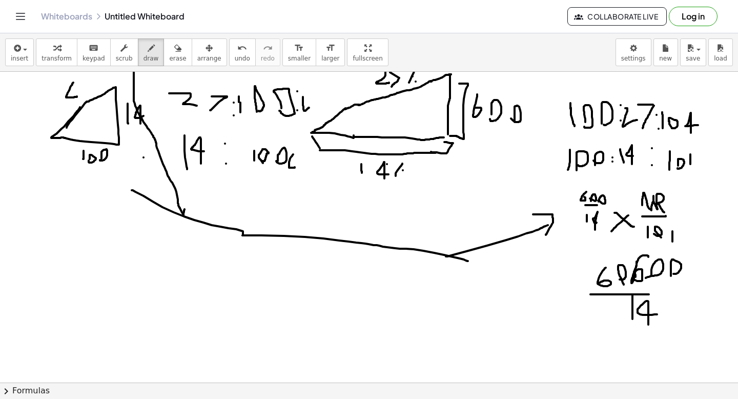
drag, startPoint x: 648, startPoint y: 324, endPoint x: 661, endPoint y: 313, distance: 17.0
click at [660, 313] on div at bounding box center [369, 287] width 738 height 688
drag, startPoint x: 591, startPoint y: 341, endPoint x: 606, endPoint y: 335, distance: 16.4
click at [606, 335] on div at bounding box center [369, 287] width 738 height 688
drag, startPoint x: 612, startPoint y: 316, endPoint x: 557, endPoint y: 363, distance: 72.7
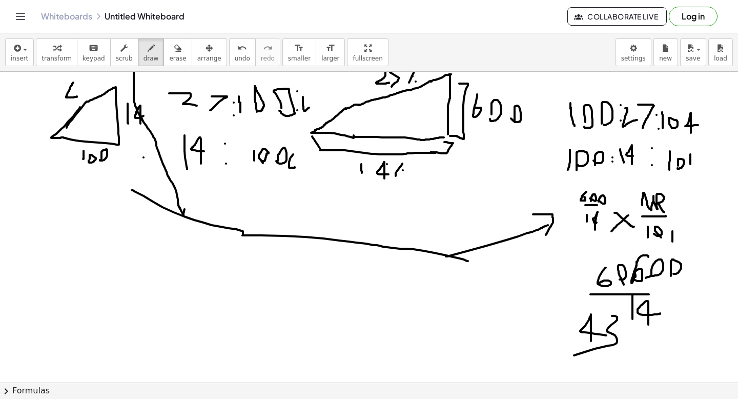
click at [562, 361] on div at bounding box center [369, 287] width 738 height 688
drag, startPoint x: 623, startPoint y: 324, endPoint x: 644, endPoint y: 345, distance: 29.4
click at [641, 345] on div at bounding box center [369, 287] width 738 height 688
drag, startPoint x: 650, startPoint y: 345, endPoint x: 652, endPoint y: 339, distance: 6.3
click at [652, 339] on div at bounding box center [369, 287] width 738 height 688
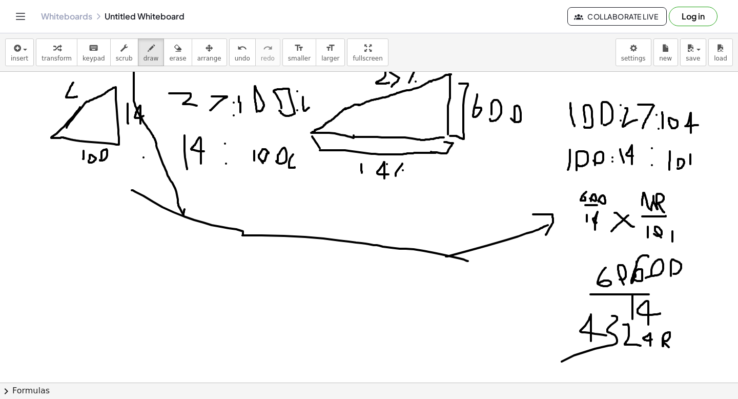
drag, startPoint x: 663, startPoint y: 338, endPoint x: 669, endPoint y: 348, distance: 12.0
click at [669, 348] on div at bounding box center [369, 287] width 738 height 688
drag, startPoint x: 682, startPoint y: 348, endPoint x: 692, endPoint y: 347, distance: 10.9
click at [683, 347] on div at bounding box center [369, 287] width 738 height 688
drag, startPoint x: 692, startPoint y: 347, endPoint x: 711, endPoint y: 347, distance: 18.4
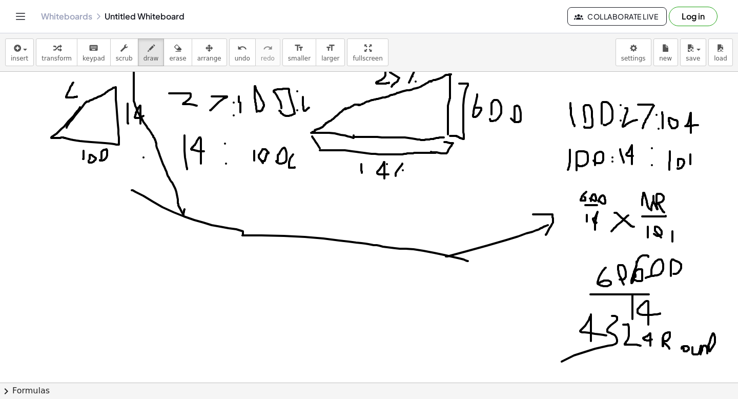
click at [710, 346] on div at bounding box center [369, 287] width 738 height 688
drag, startPoint x: 717, startPoint y: 349, endPoint x: 720, endPoint y: 356, distance: 7.0
click at [720, 356] on div at bounding box center [369, 287] width 738 height 688
drag, startPoint x: 724, startPoint y: 334, endPoint x: 725, endPoint y: 347, distance: 12.8
click at [724, 346] on div at bounding box center [369, 287] width 738 height 688
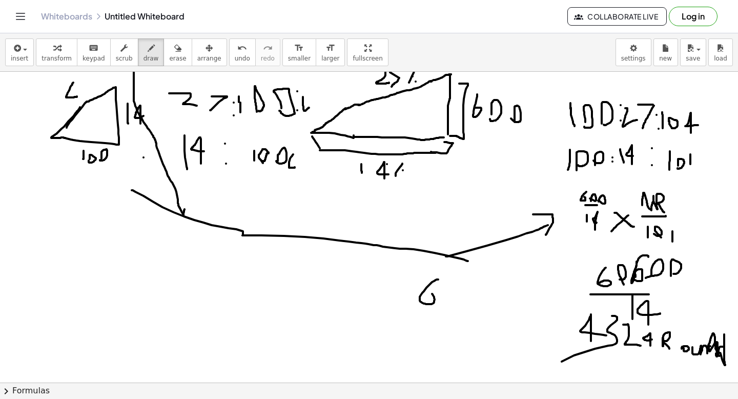
drag, startPoint x: 438, startPoint y: 279, endPoint x: 420, endPoint y: 295, distance: 23.6
click at [422, 294] on div at bounding box center [369, 287] width 738 height 688
drag, startPoint x: 450, startPoint y: 303, endPoint x: 450, endPoint y: 297, distance: 5.7
click at [451, 297] on div at bounding box center [369, 287] width 738 height 688
click at [477, 301] on div at bounding box center [369, 287] width 738 height 688
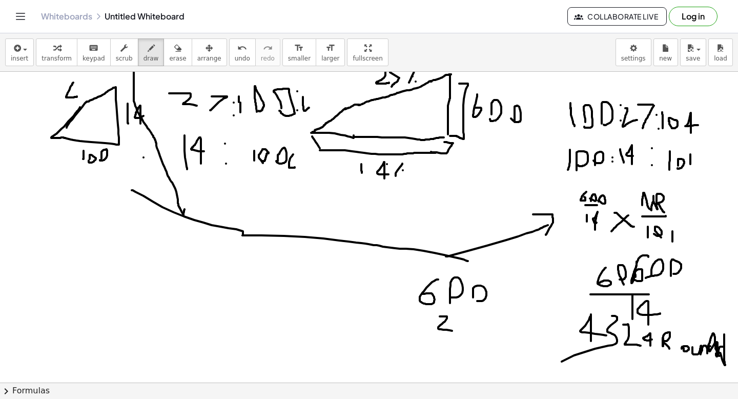
drag, startPoint x: 440, startPoint y: 316, endPoint x: 459, endPoint y: 331, distance: 24.2
click at [458, 331] on div at bounding box center [369, 287] width 738 height 688
drag, startPoint x: 460, startPoint y: 316, endPoint x: 456, endPoint y: 328, distance: 12.3
click at [464, 328] on div at bounding box center [369, 287] width 738 height 688
drag, startPoint x: 428, startPoint y: 312, endPoint x: 473, endPoint y: 311, distance: 44.6
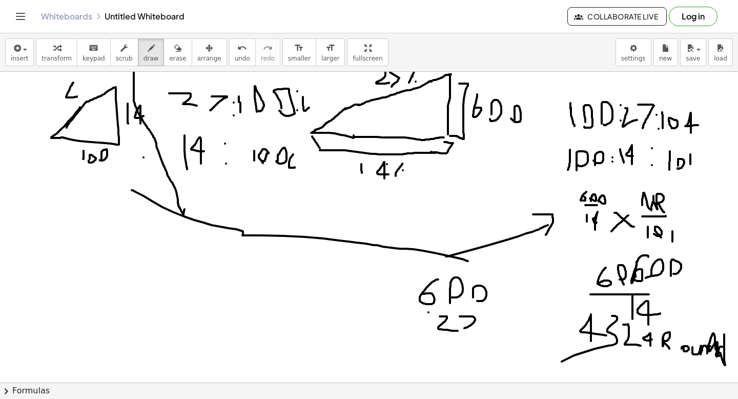
click at [473, 311] on div at bounding box center [369, 287] width 738 height 688
drag, startPoint x: 504, startPoint y: 293, endPoint x: 502, endPoint y: 299, distance: 6.0
click at [502, 299] on div at bounding box center [369, 287] width 738 height 688
drag, startPoint x: 521, startPoint y: 300, endPoint x: 533, endPoint y: 310, distance: 16.1
click at [532, 309] on div at bounding box center [369, 287] width 738 height 688
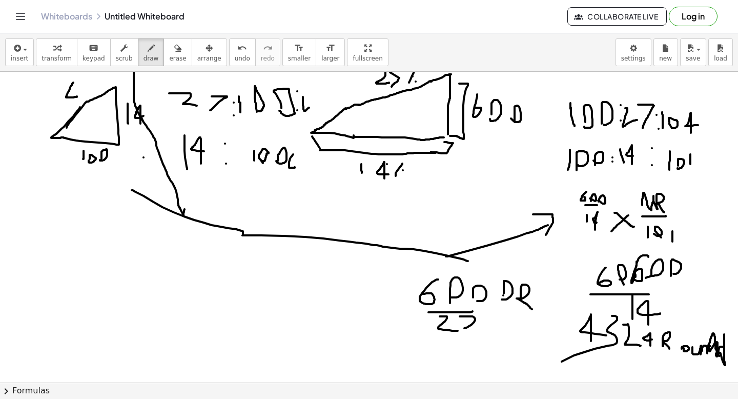
click at [503, 292] on div at bounding box center [369, 287] width 738 height 688
drag, startPoint x: 497, startPoint y: 304, endPoint x: 536, endPoint y: 309, distance: 38.7
click at [533, 308] on div at bounding box center [369, 287] width 738 height 688
drag, startPoint x: 504, startPoint y: 316, endPoint x: 504, endPoint y: 324, distance: 8.2
click at [504, 324] on div at bounding box center [369, 287] width 738 height 688
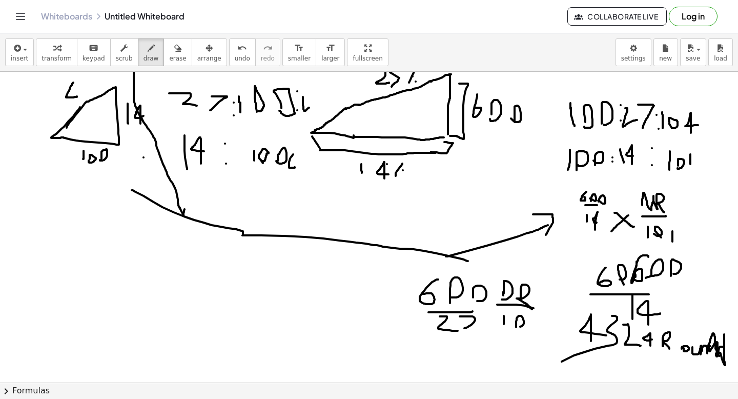
drag, startPoint x: 516, startPoint y: 327, endPoint x: 511, endPoint y: 322, distance: 6.9
click at [512, 322] on div at bounding box center [369, 287] width 738 height 688
click at [527, 325] on div at bounding box center [369, 287] width 738 height 688
click at [528, 315] on div at bounding box center [369, 287] width 738 height 688
drag, startPoint x: 482, startPoint y: 303, endPoint x: 495, endPoint y: 318, distance: 19.6
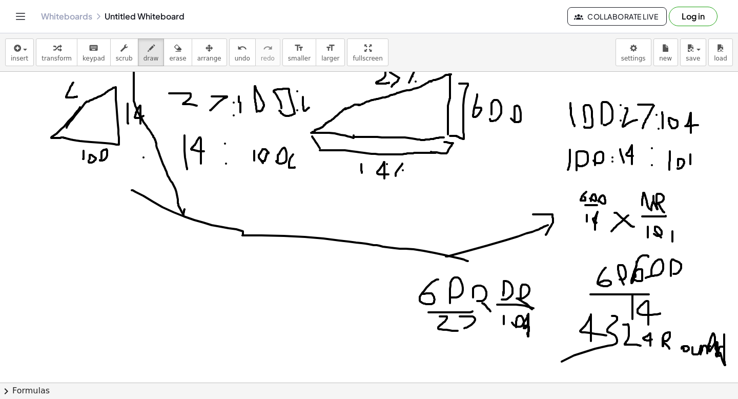
click at [495, 318] on div at bounding box center [369, 287] width 738 height 688
drag, startPoint x: 489, startPoint y: 318, endPoint x: 498, endPoint y: 296, distance: 23.7
click at [498, 297] on div at bounding box center [369, 287] width 738 height 688
drag, startPoint x: 330, startPoint y: 295, endPoint x: 310, endPoint y: 309, distance: 24.3
click at [311, 309] on div at bounding box center [369, 287] width 738 height 688
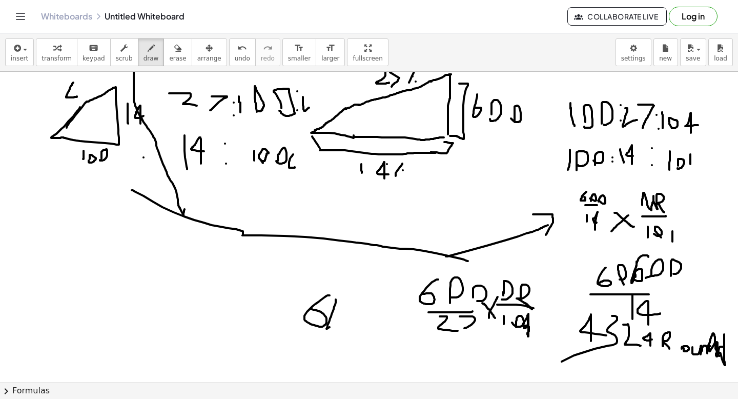
drag, startPoint x: 336, startPoint y: 299, endPoint x: 348, endPoint y: 323, distance: 27.3
click at [348, 323] on div at bounding box center [369, 287] width 738 height 688
drag, startPoint x: 333, startPoint y: 298, endPoint x: 329, endPoint y: 303, distance: 7.3
click at [329, 303] on div at bounding box center [369, 287] width 738 height 688
drag, startPoint x: 357, startPoint y: 304, endPoint x: 368, endPoint y: 307, distance: 11.3
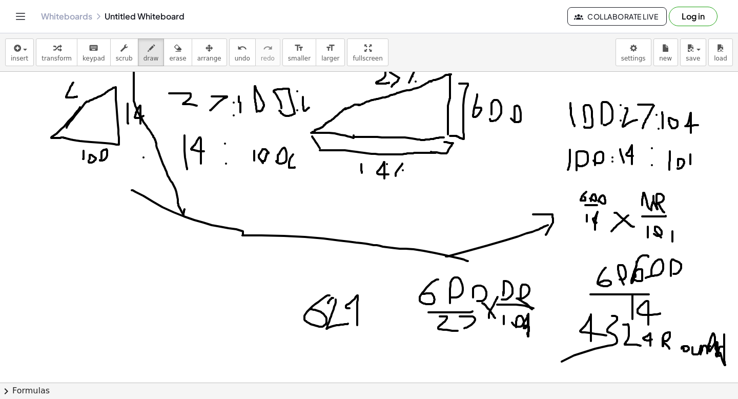
click at [368, 307] on div at bounding box center [369, 287] width 738 height 688
drag, startPoint x: 373, startPoint y: 326, endPoint x: 375, endPoint y: 319, distance: 8.1
click at [375, 319] on div at bounding box center [369, 287] width 738 height 688
click at [391, 323] on div at bounding box center [369, 287] width 738 height 688
drag, startPoint x: 324, startPoint y: 343, endPoint x: 376, endPoint y: 343, distance: 51.2
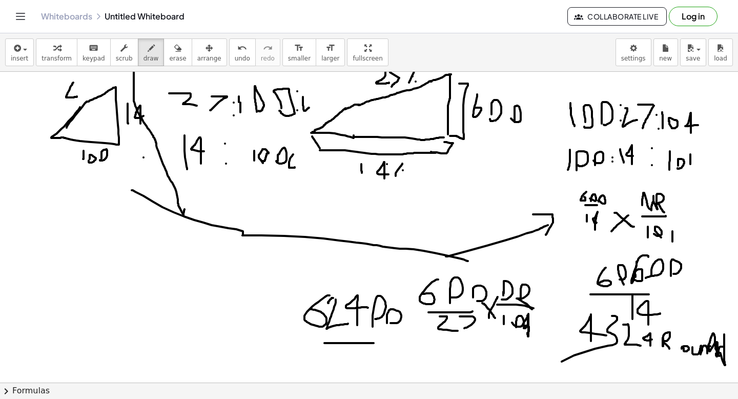
click at [374, 343] on div at bounding box center [369, 287] width 738 height 688
drag, startPoint x: 335, startPoint y: 356, endPoint x: 346, endPoint y: 368, distance: 16.7
click at [345, 368] on div at bounding box center [369, 287] width 738 height 688
drag, startPoint x: 352, startPoint y: 355, endPoint x: 357, endPoint y: 371, distance: 17.0
click at [357, 371] on div at bounding box center [369, 287] width 738 height 688
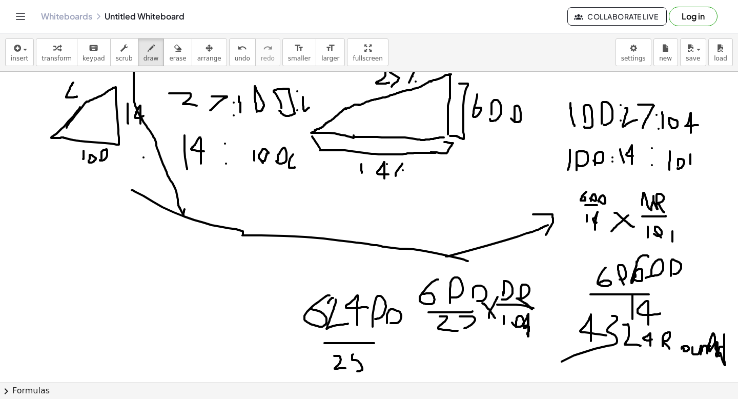
drag, startPoint x: 353, startPoint y: 354, endPoint x: 367, endPoint y: 353, distance: 14.4
click at [366, 354] on div at bounding box center [369, 287] width 738 height 688
drag, startPoint x: 219, startPoint y: 315, endPoint x: 241, endPoint y: 342, distance: 35.0
click at [236, 342] on div at bounding box center [369, 287] width 738 height 688
drag, startPoint x: 256, startPoint y: 338, endPoint x: 259, endPoint y: 318, distance: 20.2
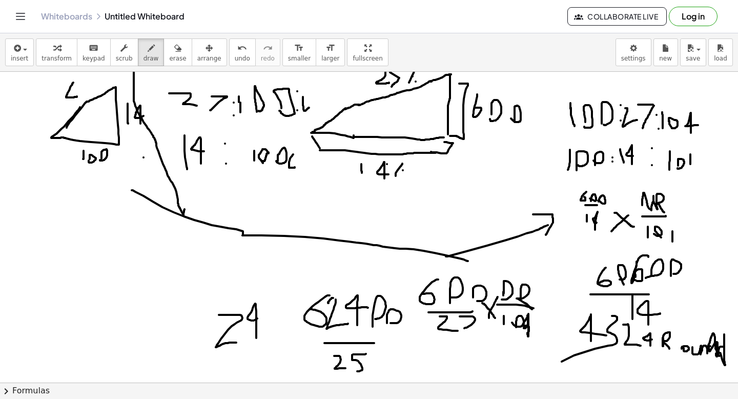
click at [259, 318] on div at bounding box center [369, 287] width 738 height 688
drag, startPoint x: 272, startPoint y: 304, endPoint x: 272, endPoint y: 333, distance: 28.2
click at [272, 333] on div at bounding box center [369, 287] width 738 height 688
click at [272, 306] on div at bounding box center [369, 287] width 738 height 688
drag, startPoint x: 279, startPoint y: 307, endPoint x: 277, endPoint y: 327, distance: 20.6
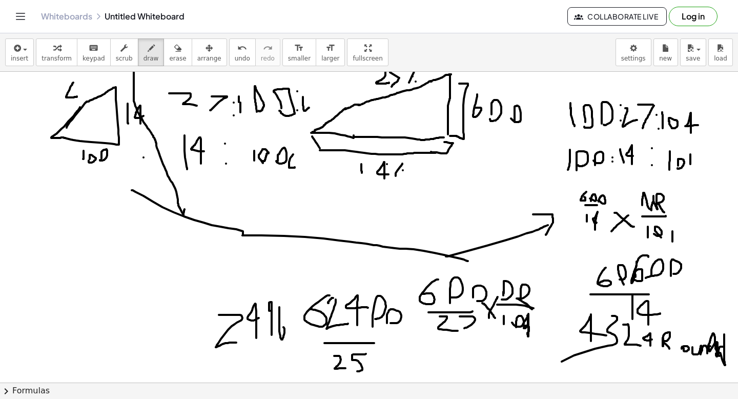
click at [278, 327] on div at bounding box center [369, 287] width 738 height 688
click at [242, 335] on div at bounding box center [369, 287] width 738 height 688
click at [351, 321] on div at bounding box center [369, 287] width 738 height 688
drag, startPoint x: 352, startPoint y: 321, endPoint x: 346, endPoint y: 331, distance: 11.5
click at [347, 331] on div at bounding box center [369, 287] width 738 height 688
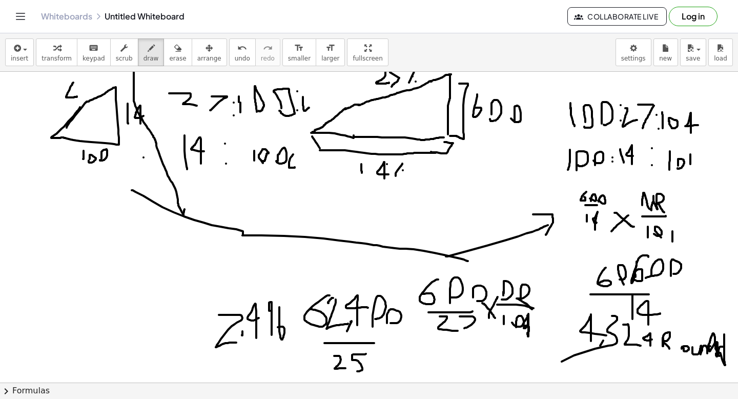
click at [599, 347] on div at bounding box center [369, 287] width 738 height 688
drag, startPoint x: 627, startPoint y: 280, endPoint x: 623, endPoint y: 288, distance: 8.5
click at [624, 288] on div at bounding box center [369, 287] width 738 height 688
drag, startPoint x: 348, startPoint y: 359, endPoint x: 357, endPoint y: 365, distance: 10.6
click at [357, 365] on div at bounding box center [369, 287] width 738 height 688
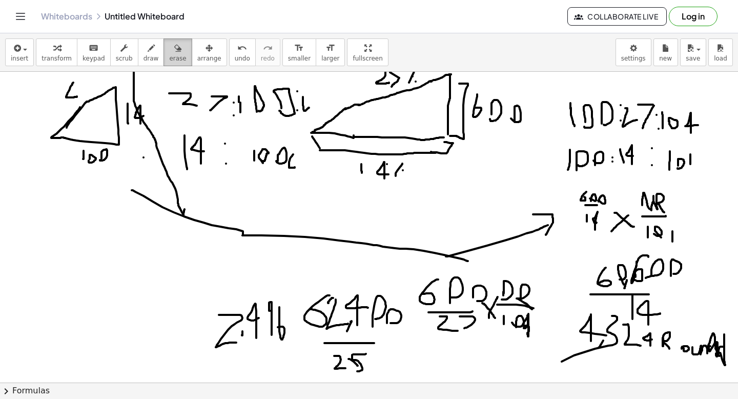
click at [181, 52] on button "erase" at bounding box center [177, 52] width 28 height 28
click at [364, 375] on div at bounding box center [369, 287] width 738 height 688
click at [151, 42] on div "button" at bounding box center [150, 48] width 15 height 12
drag, startPoint x: 343, startPoint y: 355, endPoint x: 338, endPoint y: 368, distance: 13.8
click at [338, 368] on div at bounding box center [369, 287] width 738 height 688
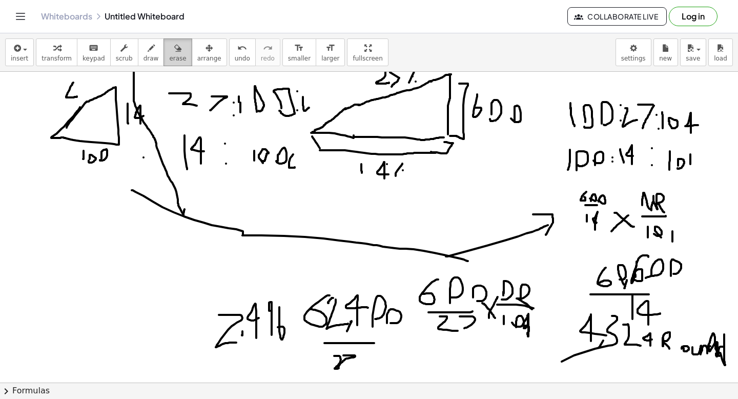
click at [172, 55] on span "erase" at bounding box center [177, 58] width 17 height 7
click at [252, 345] on div at bounding box center [369, 287] width 738 height 688
click at [246, 329] on div at bounding box center [369, 287] width 738 height 688
click at [234, 329] on div at bounding box center [369, 287] width 738 height 688
click at [266, 313] on div at bounding box center [369, 287] width 738 height 688
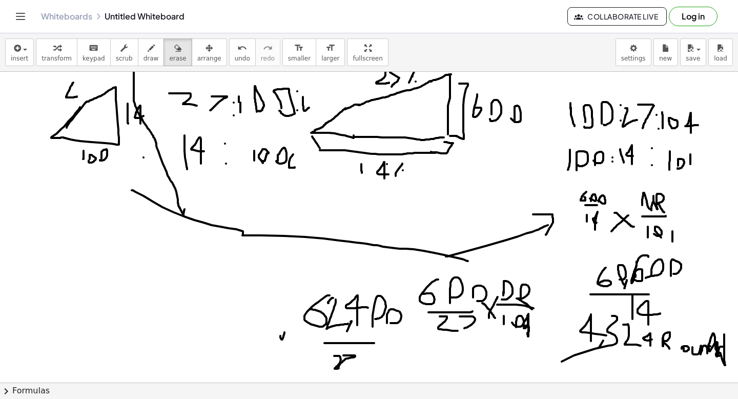
click at [263, 334] on div at bounding box center [369, 287] width 738 height 688
click at [138, 49] on button "draw" at bounding box center [151, 52] width 27 height 28
drag, startPoint x: 159, startPoint y: 292, endPoint x: 190, endPoint y: 316, distance: 38.7
click at [190, 316] on div at bounding box center [369, 287] width 738 height 688
drag, startPoint x: 190, startPoint y: 289, endPoint x: 195, endPoint y: 313, distance: 25.1
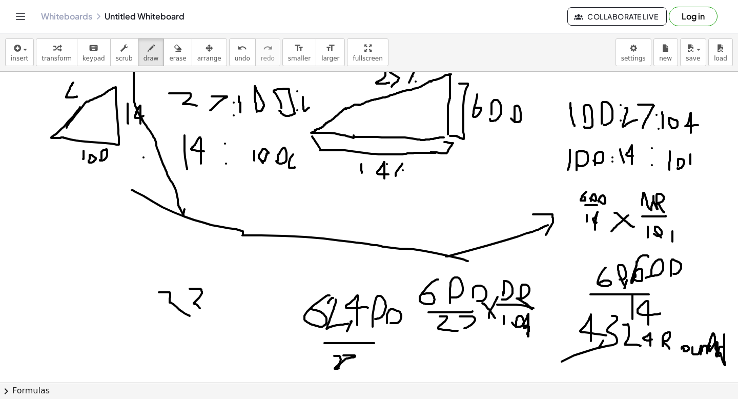
click at [195, 314] on div at bounding box center [369, 287] width 738 height 688
drag, startPoint x: 209, startPoint y: 313, endPoint x: 209, endPoint y: 291, distance: 22.0
click at [209, 288] on div at bounding box center [369, 287] width 738 height 688
drag, startPoint x: 224, startPoint y: 308, endPoint x: 224, endPoint y: 268, distance: 40.5
click at [224, 268] on div at bounding box center [369, 287] width 738 height 688
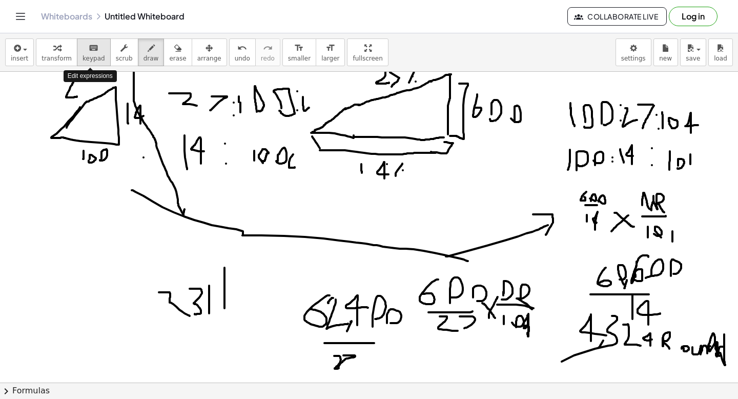
click at [97, 57] on span "keypad" at bounding box center [94, 58] width 23 height 7
click at [110, 276] on div at bounding box center [369, 287] width 738 height 688
click at [69, 57] on button "transform" at bounding box center [57, 52] width 42 height 28
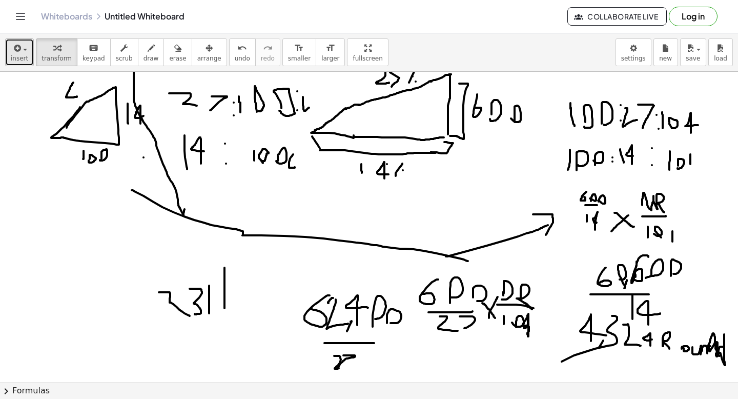
click at [14, 53] on icon "button" at bounding box center [16, 48] width 9 height 12
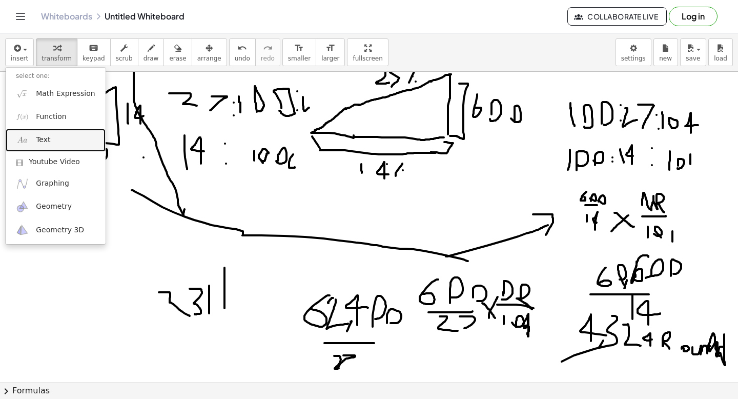
click at [31, 142] on link "Text" at bounding box center [56, 140] width 100 height 23
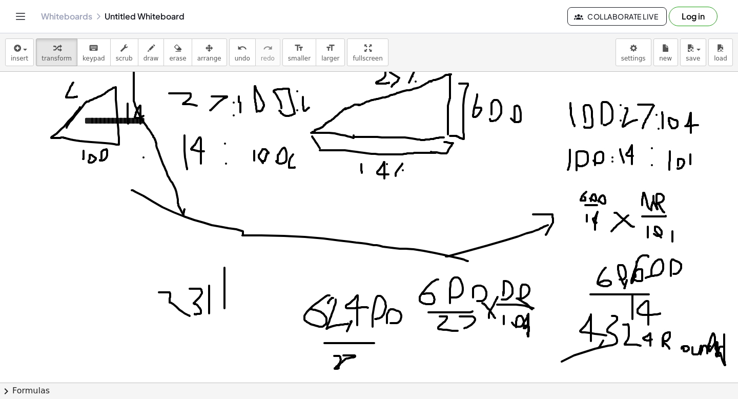
click at [54, 237] on div at bounding box center [369, 287] width 738 height 688
click at [107, 128] on div "**********" at bounding box center [151, 120] width 154 height 35
click at [197, 57] on span "arrange" at bounding box center [209, 58] width 24 height 7
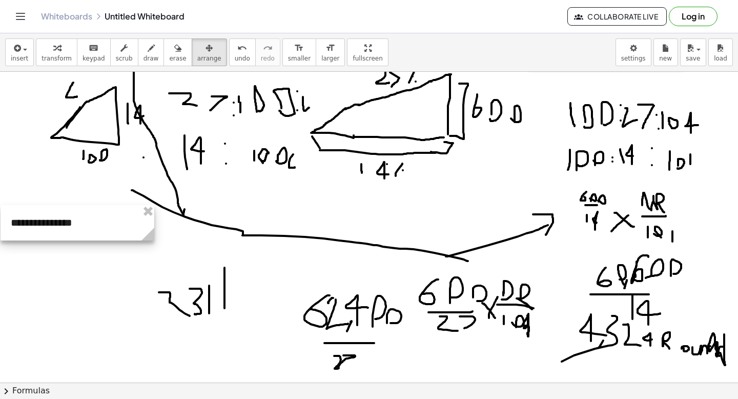
drag, startPoint x: 175, startPoint y: 124, endPoint x: 90, endPoint y: 263, distance: 164.0
click at [89, 240] on div at bounding box center [78, 222] width 154 height 35
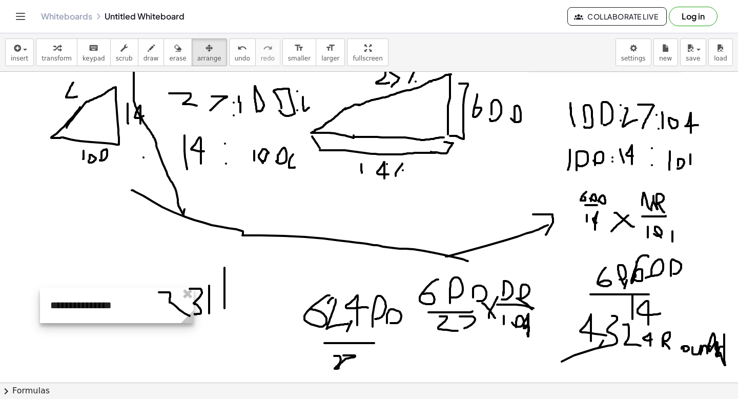
drag, startPoint x: 90, startPoint y: 263, endPoint x: 129, endPoint y: 305, distance: 57.3
click at [129, 305] on div at bounding box center [117, 305] width 154 height 35
click at [129, 305] on div at bounding box center [116, 302] width 154 height 35
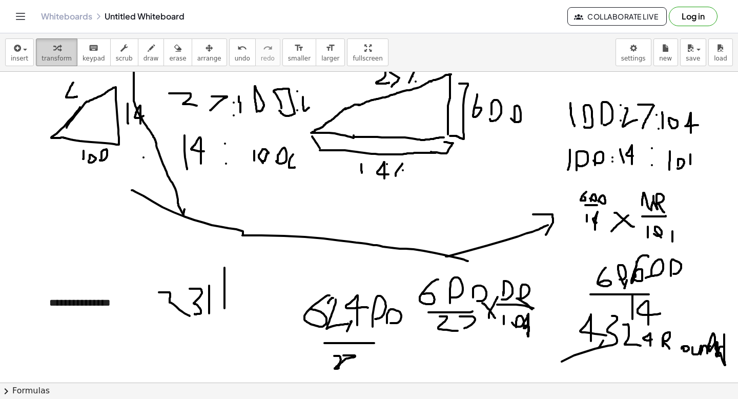
click at [48, 65] on button "transform" at bounding box center [57, 52] width 42 height 28
click at [99, 303] on div "**********" at bounding box center [116, 302] width 154 height 35
click at [81, 263] on div at bounding box center [369, 287] width 738 height 688
drag, startPoint x: 61, startPoint y: 246, endPoint x: 60, endPoint y: 227, distance: 19.5
click at [60, 225] on div at bounding box center [369, 287] width 738 height 688
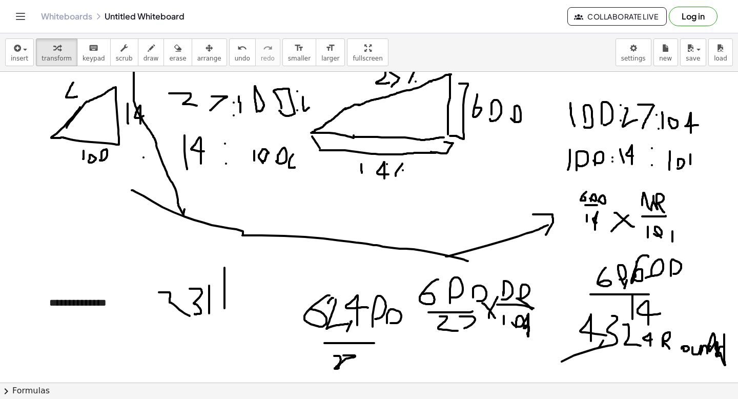
click at [143, 68] on div "insert select one: Math Expression Function Text Youtube Video Graphing Geometr…" at bounding box center [369, 52] width 738 height 38
click at [143, 37] on div "insert select one: Math Expression Function Text Youtube Video Graphing Geometr…" at bounding box center [369, 52] width 738 height 38
click at [148, 46] on icon "button" at bounding box center [151, 48] width 7 height 12
drag, startPoint x: 71, startPoint y: 254, endPoint x: 80, endPoint y: 237, distance: 20.0
click at [80, 237] on div at bounding box center [369, 287] width 738 height 688
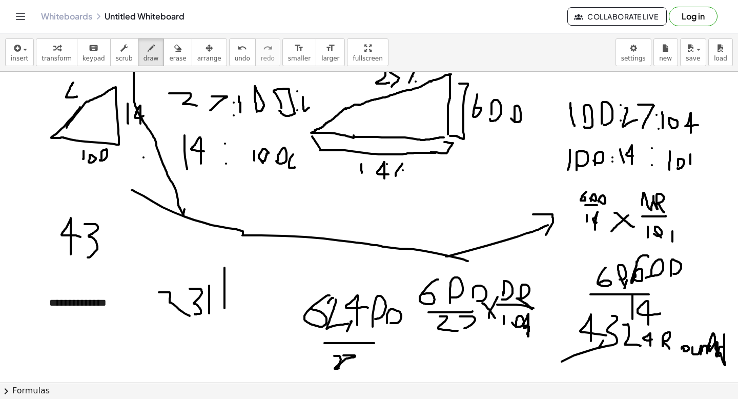
drag, startPoint x: 85, startPoint y: 224, endPoint x: 87, endPoint y: 257, distance: 33.4
click at [87, 257] on div at bounding box center [369, 287] width 738 height 688
drag, startPoint x: 100, startPoint y: 224, endPoint x: 114, endPoint y: 255, distance: 33.9
click at [114, 255] on div at bounding box center [369, 287] width 738 height 688
drag, startPoint x: 132, startPoint y: 255, endPoint x: 138, endPoint y: 234, distance: 21.9
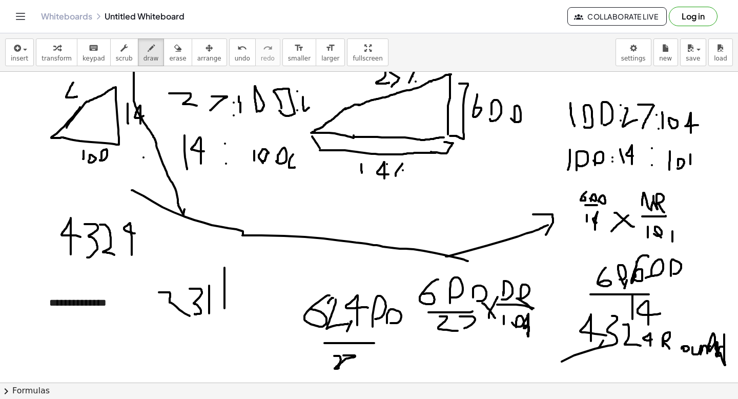
click at [137, 234] on div at bounding box center [369, 287] width 738 height 688
drag, startPoint x: 64, startPoint y: 273, endPoint x: 75, endPoint y: 279, distance: 12.7
click at [73, 282] on div at bounding box center [369, 287] width 738 height 688
drag, startPoint x: 80, startPoint y: 269, endPoint x: 83, endPoint y: 285, distance: 16.0
click at [84, 288] on div at bounding box center [369, 287] width 738 height 688
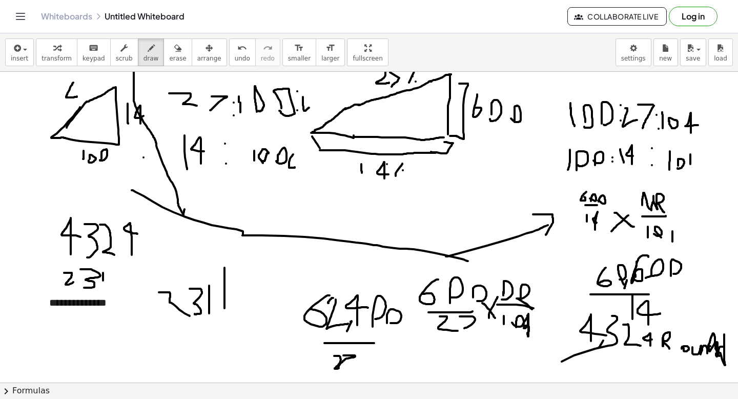
drag, startPoint x: 103, startPoint y: 273, endPoint x: 98, endPoint y: 285, distance: 13.6
click at [104, 285] on div at bounding box center [369, 287] width 738 height 688
drag, startPoint x: 130, startPoint y: 269, endPoint x: 130, endPoint y: 281, distance: 11.8
click at [130, 282] on div at bounding box center [369, 287] width 738 height 688
click at [122, 314] on div at bounding box center [369, 287] width 738 height 688
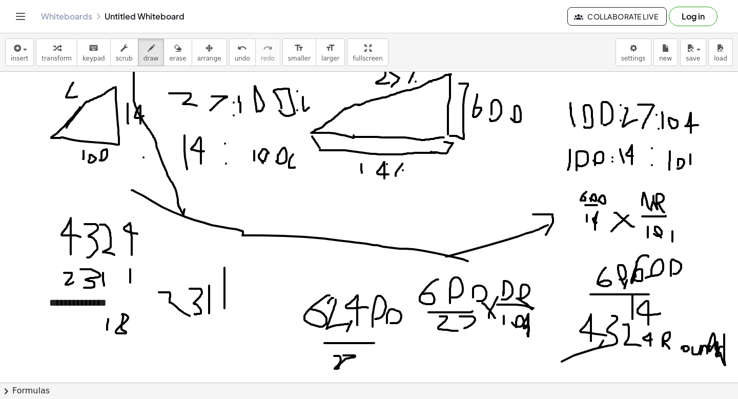
drag, startPoint x: 107, startPoint y: 330, endPoint x: 109, endPoint y: 316, distance: 13.9
click at [109, 316] on div at bounding box center [369, 287] width 738 height 688
click at [92, 326] on div at bounding box center [369, 287] width 738 height 688
drag, startPoint x: 80, startPoint y: 318, endPoint x: 88, endPoint y: 326, distance: 11.2
click at [87, 326] on div at bounding box center [369, 287] width 738 height 688
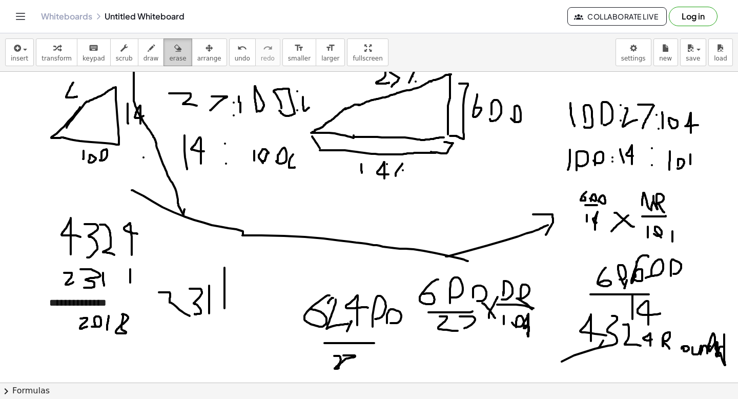
click at [178, 55] on span "erase" at bounding box center [177, 58] width 17 height 7
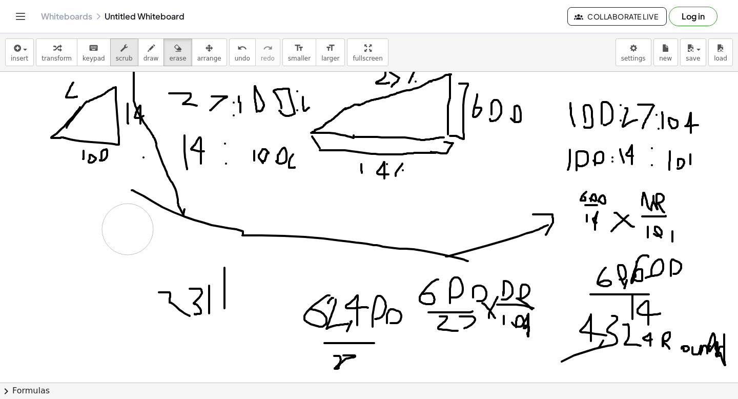
drag, startPoint x: 95, startPoint y: 313, endPoint x: 126, endPoint y: 55, distance: 259.1
click at [127, 229] on div at bounding box center [369, 287] width 738 height 688
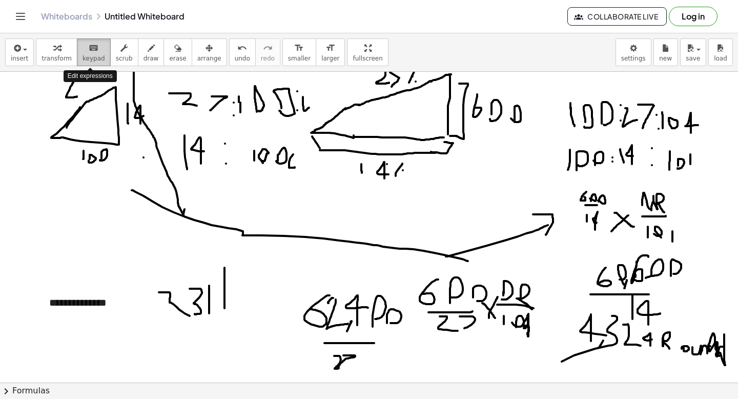
click at [93, 56] on span "keypad" at bounding box center [94, 58] width 23 height 7
click at [100, 61] on span "keypad" at bounding box center [94, 58] width 23 height 7
click at [96, 297] on div "**********" at bounding box center [116, 302] width 154 height 35
click at [124, 299] on div "**********" at bounding box center [116, 302] width 154 height 35
click at [229, 62] on button "undo undo" at bounding box center [242, 52] width 27 height 28
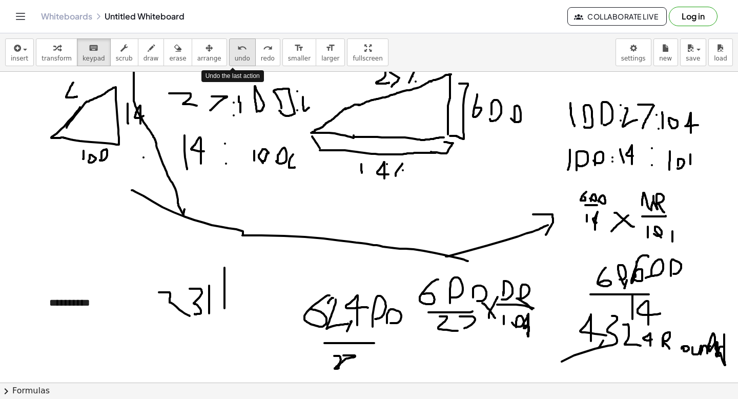
click at [229, 62] on button "undo undo" at bounding box center [242, 52] width 27 height 28
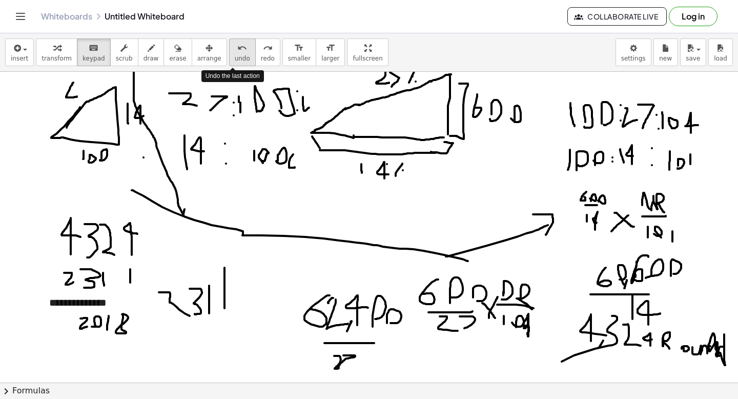
click at [229, 62] on button "undo undo" at bounding box center [242, 52] width 27 height 28
click at [266, 62] on button "redo redo" at bounding box center [267, 52] width 25 height 28
click at [129, 302] on div "**********" at bounding box center [116, 302] width 154 height 35
click at [124, 357] on div at bounding box center [369, 287] width 738 height 688
drag, startPoint x: 89, startPoint y: 347, endPoint x: 82, endPoint y: 374, distance: 27.6
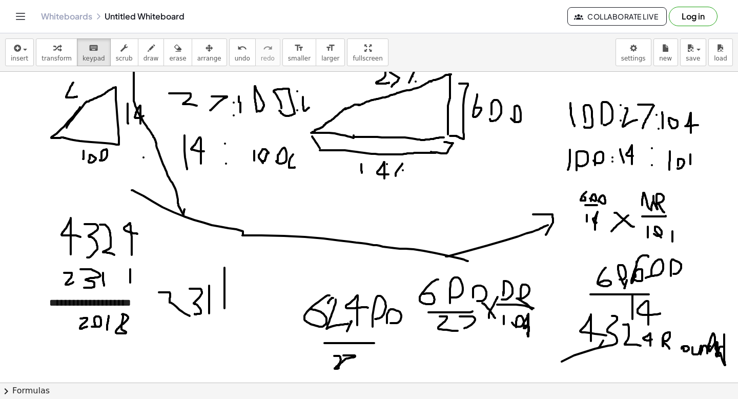
click at [83, 374] on div at bounding box center [369, 287] width 738 height 688
click at [151, 49] on div "button" at bounding box center [150, 48] width 15 height 12
click at [84, 338] on div at bounding box center [369, 287] width 738 height 688
drag, startPoint x: 91, startPoint y: 340, endPoint x: 89, endPoint y: 355, distance: 14.9
click at [90, 356] on div at bounding box center [369, 287] width 738 height 688
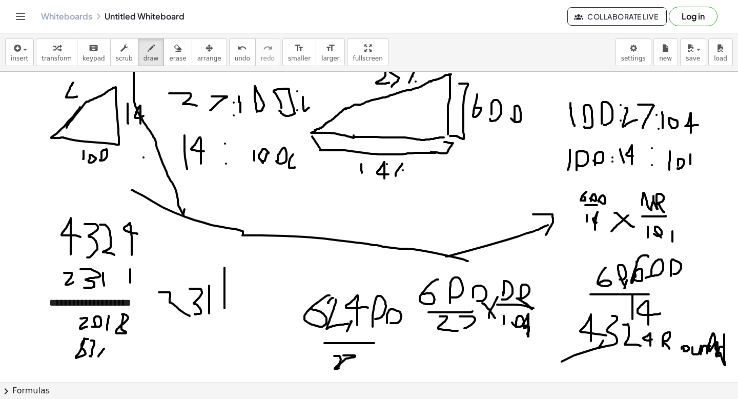
drag, startPoint x: 98, startPoint y: 356, endPoint x: 108, endPoint y: 342, distance: 16.9
click at [108, 343] on div at bounding box center [369, 287] width 738 height 688
click at [100, 342] on div at bounding box center [369, 287] width 738 height 688
click at [107, 354] on div at bounding box center [369, 287] width 738 height 688
drag, startPoint x: 125, startPoint y: 346, endPoint x: 132, endPoint y: 354, distance: 10.9
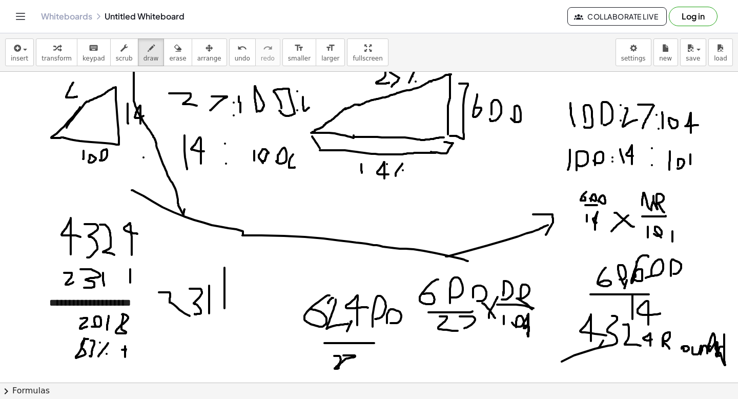
click at [132, 355] on div at bounding box center [369, 287] width 738 height 688
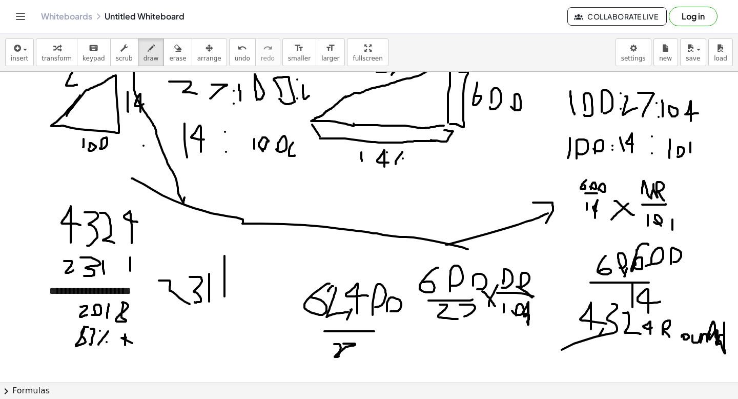
scroll to position [320, 0]
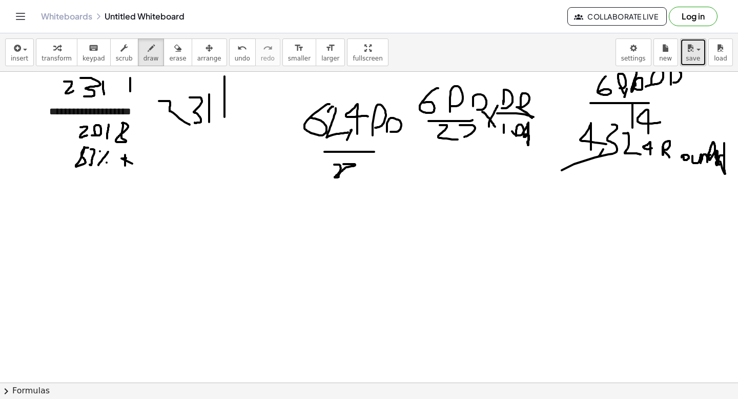
click at [688, 64] on button "save" at bounding box center [693, 52] width 26 height 28
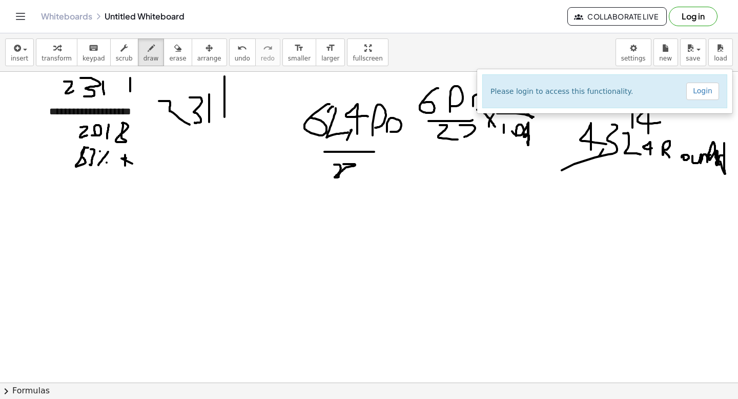
click at [679, 17] on button "Log in" at bounding box center [693, 16] width 49 height 19
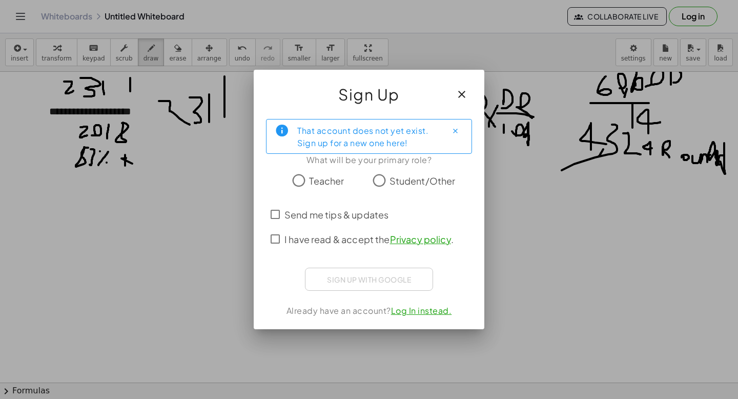
click at [402, 180] on span "Student/Other" at bounding box center [422, 181] width 66 height 14
click at [327, 239] on span "I have read & accept the Privacy policy ." at bounding box center [368, 239] width 169 height 14
click at [431, 312] on link "Log In instead." at bounding box center [421, 310] width 61 height 11
click at [348, 238] on span "I have read & accept the Privacy policy ." at bounding box center [368, 239] width 169 height 14
click at [380, 281] on div "Sign up with Google Sign in with Google Sign in with Google. Opens in new tab" at bounding box center [369, 279] width 128 height 23
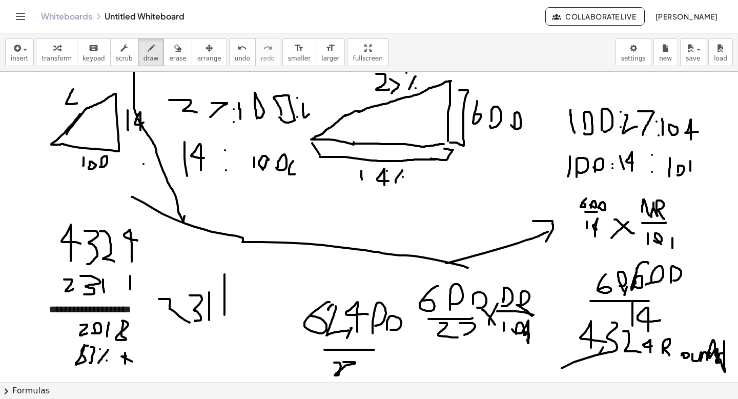
scroll to position [86, 0]
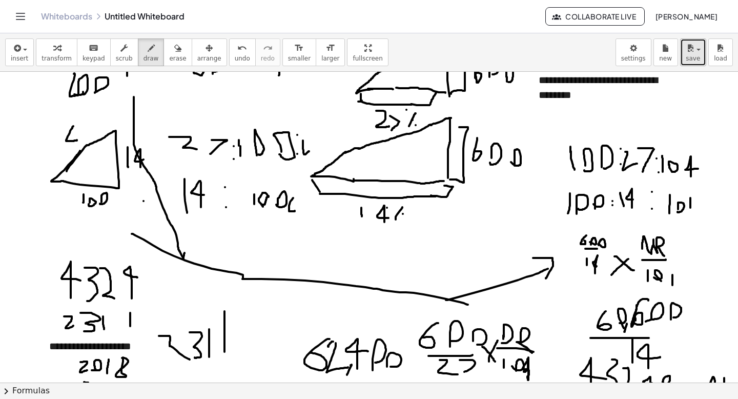
click at [701, 54] on button "save" at bounding box center [693, 52] width 26 height 28
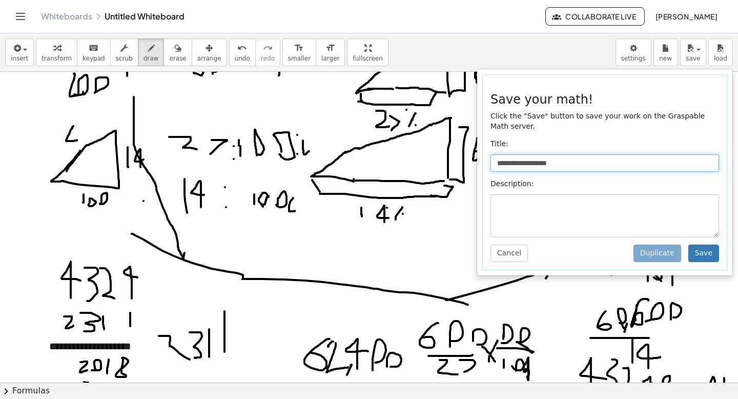
click at [610, 170] on input "**********" at bounding box center [604, 162] width 229 height 17
type input "*********"
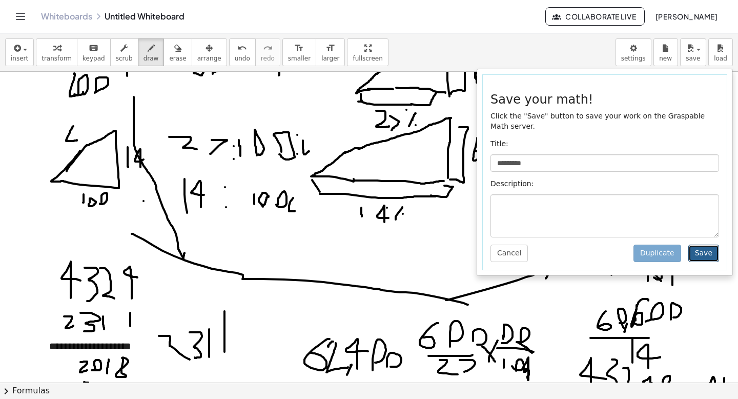
click at [699, 252] on button "Save" at bounding box center [703, 252] width 31 height 17
